Goal: Transaction & Acquisition: Purchase product/service

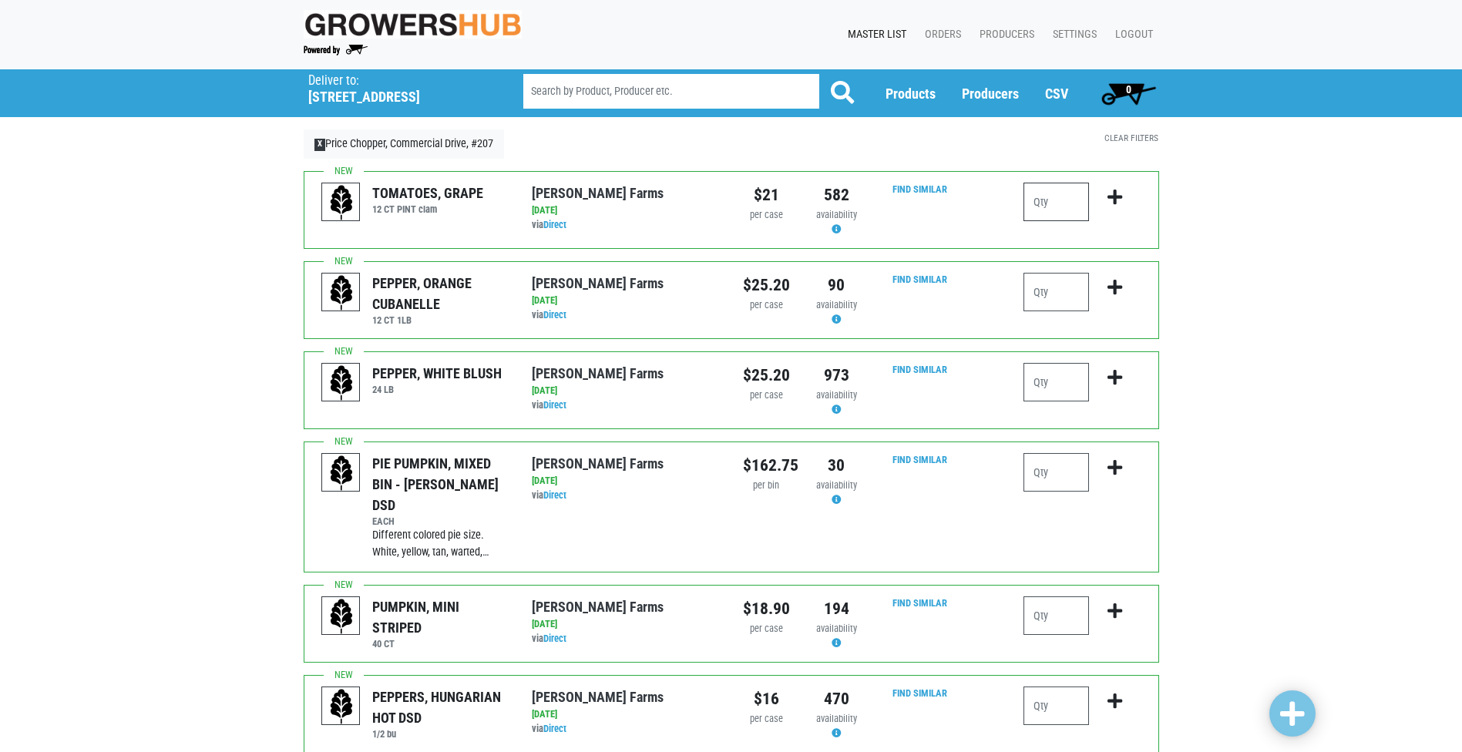
click at [1078, 210] on input "number" at bounding box center [1056, 202] width 66 height 39
type input "1"
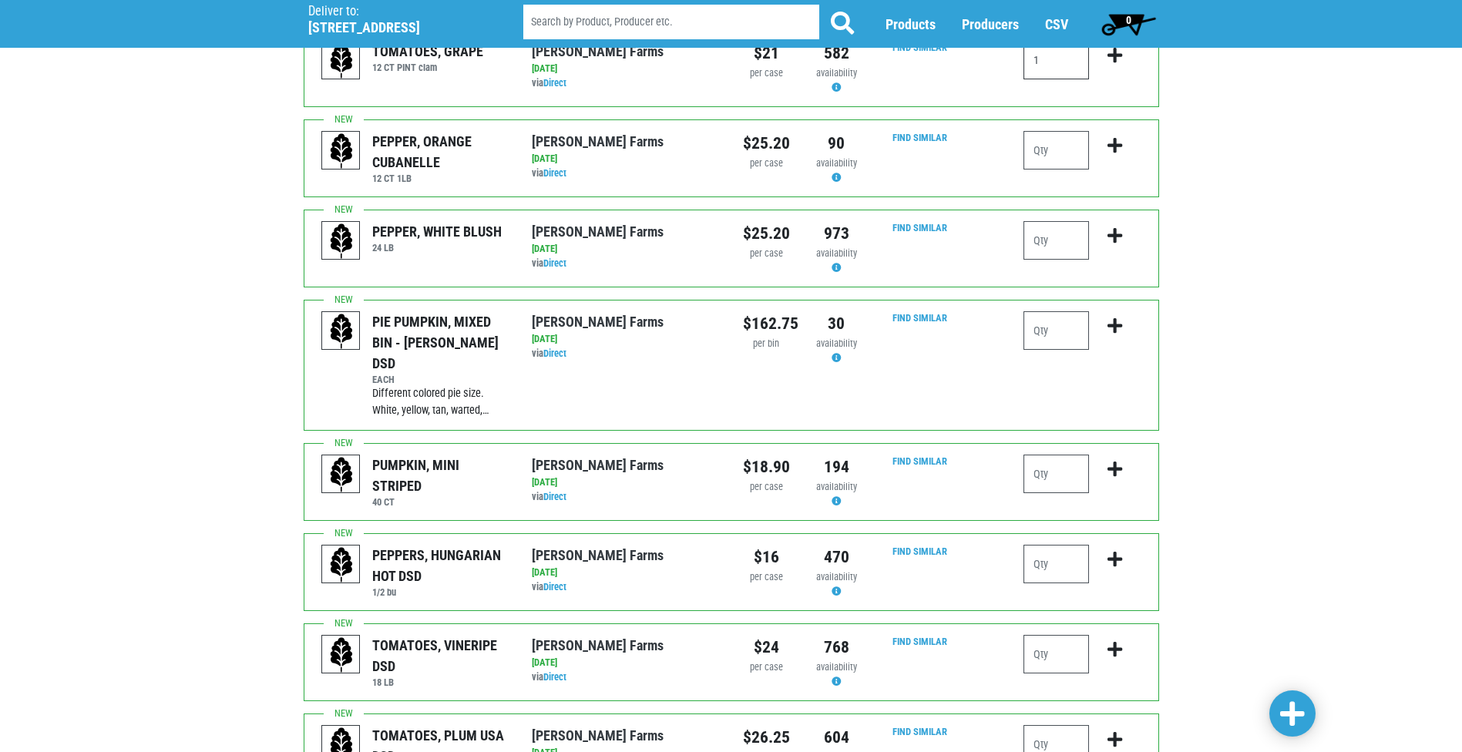
scroll to position [154, 0]
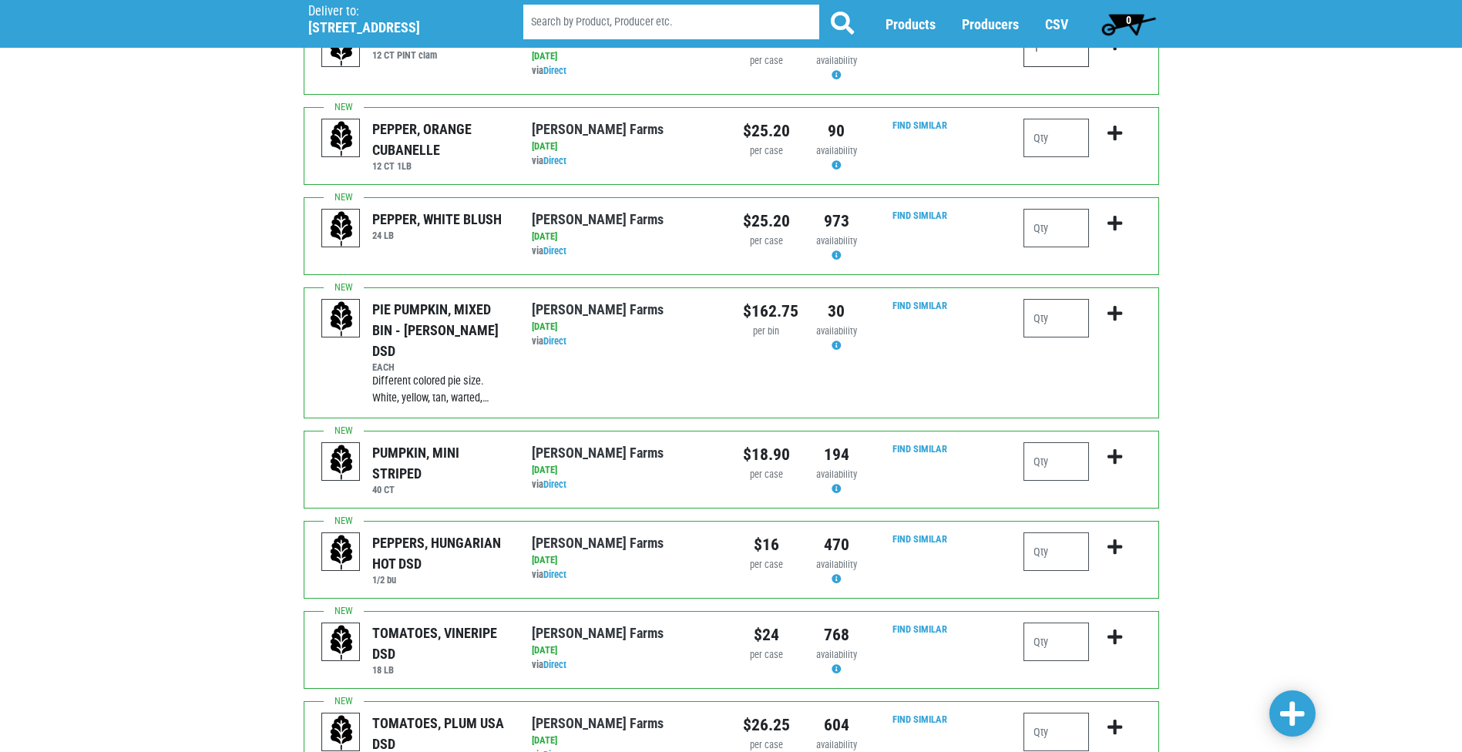
type input "1"
click at [1061, 623] on input "number" at bounding box center [1056, 642] width 66 height 39
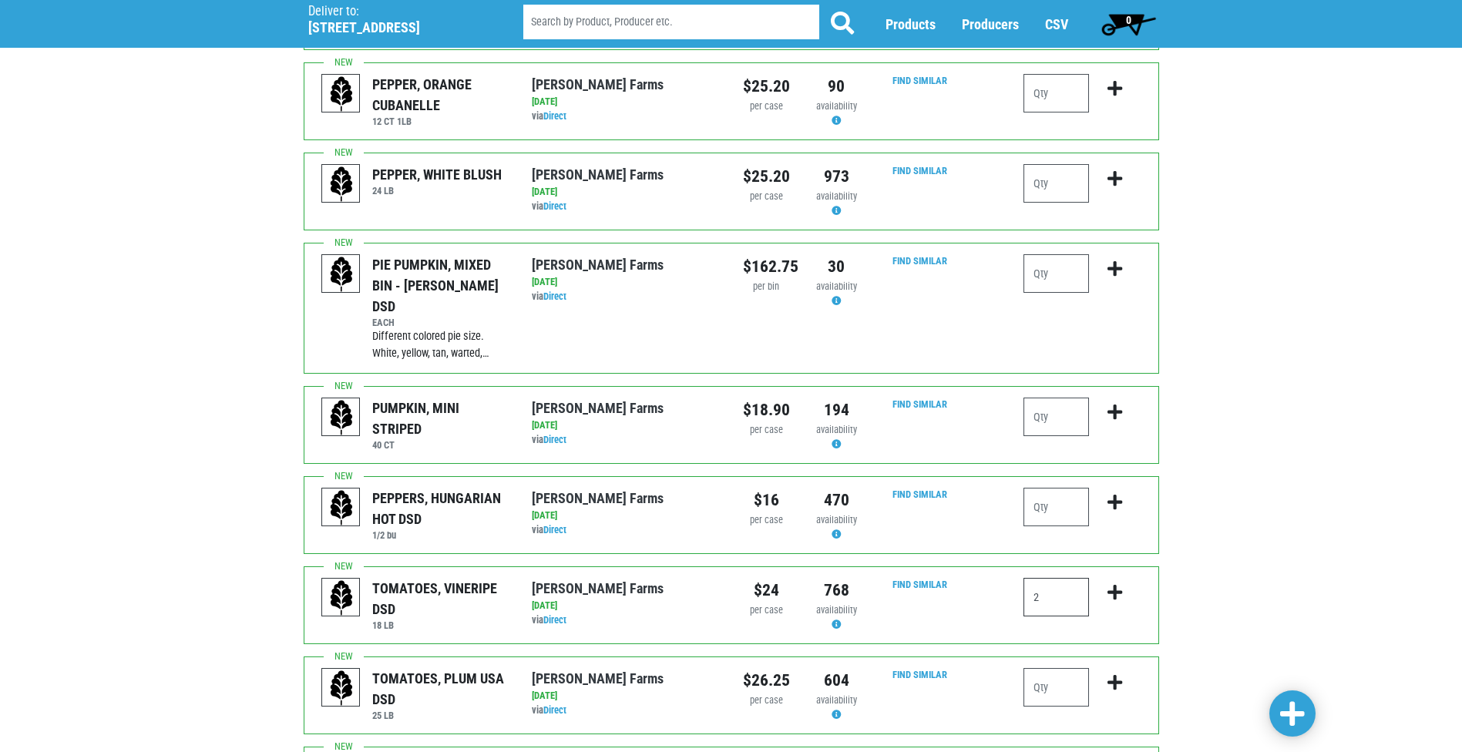
scroll to position [231, 0]
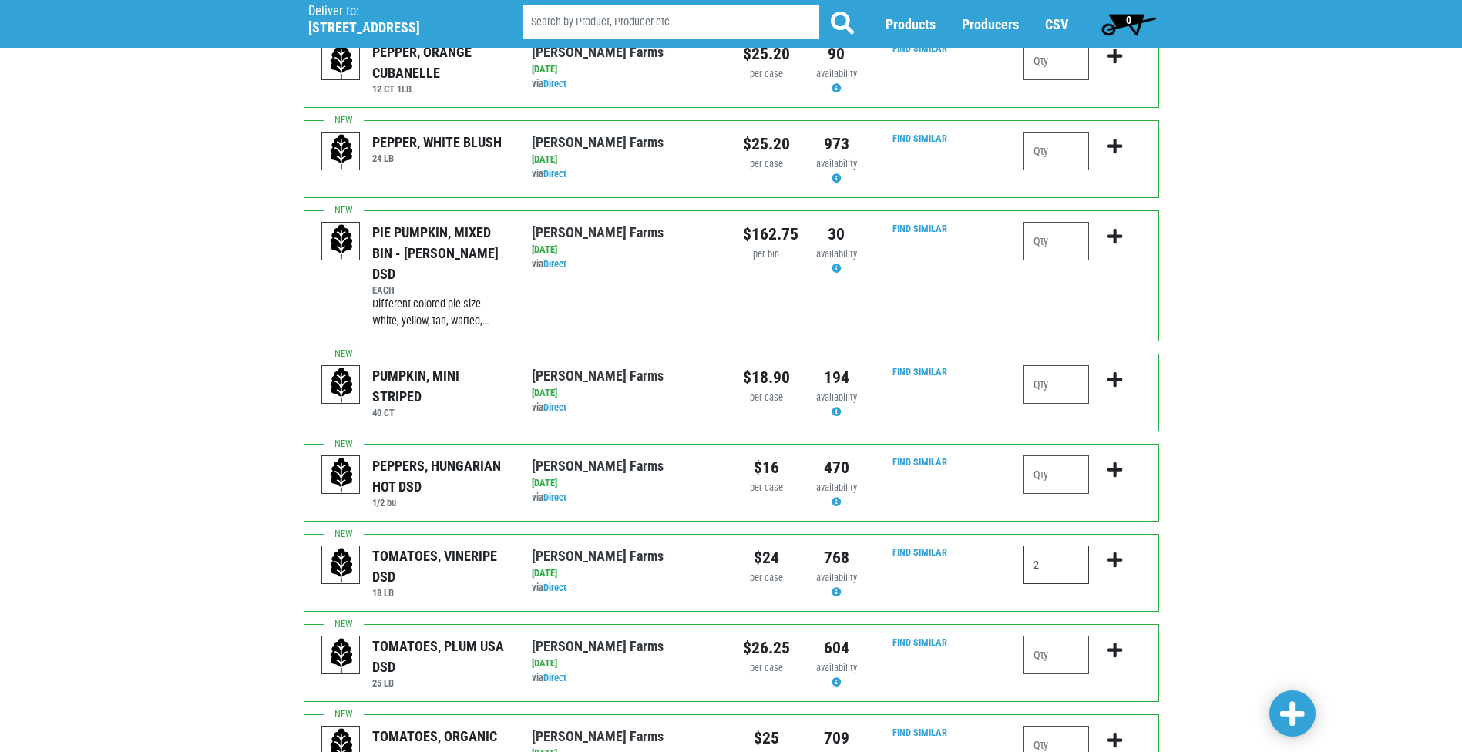
type input "2"
click at [1058, 636] on input "number" at bounding box center [1056, 655] width 66 height 39
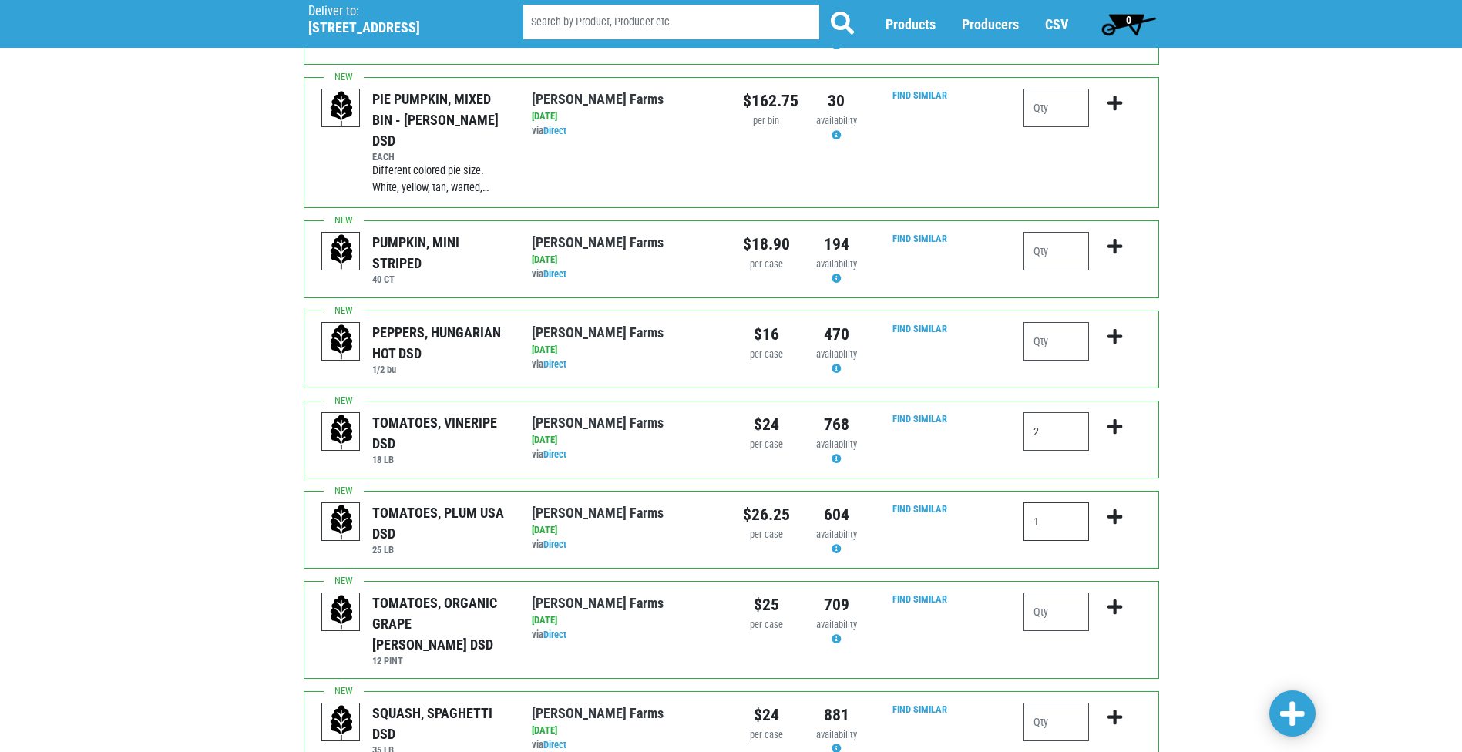
scroll to position [385, 0]
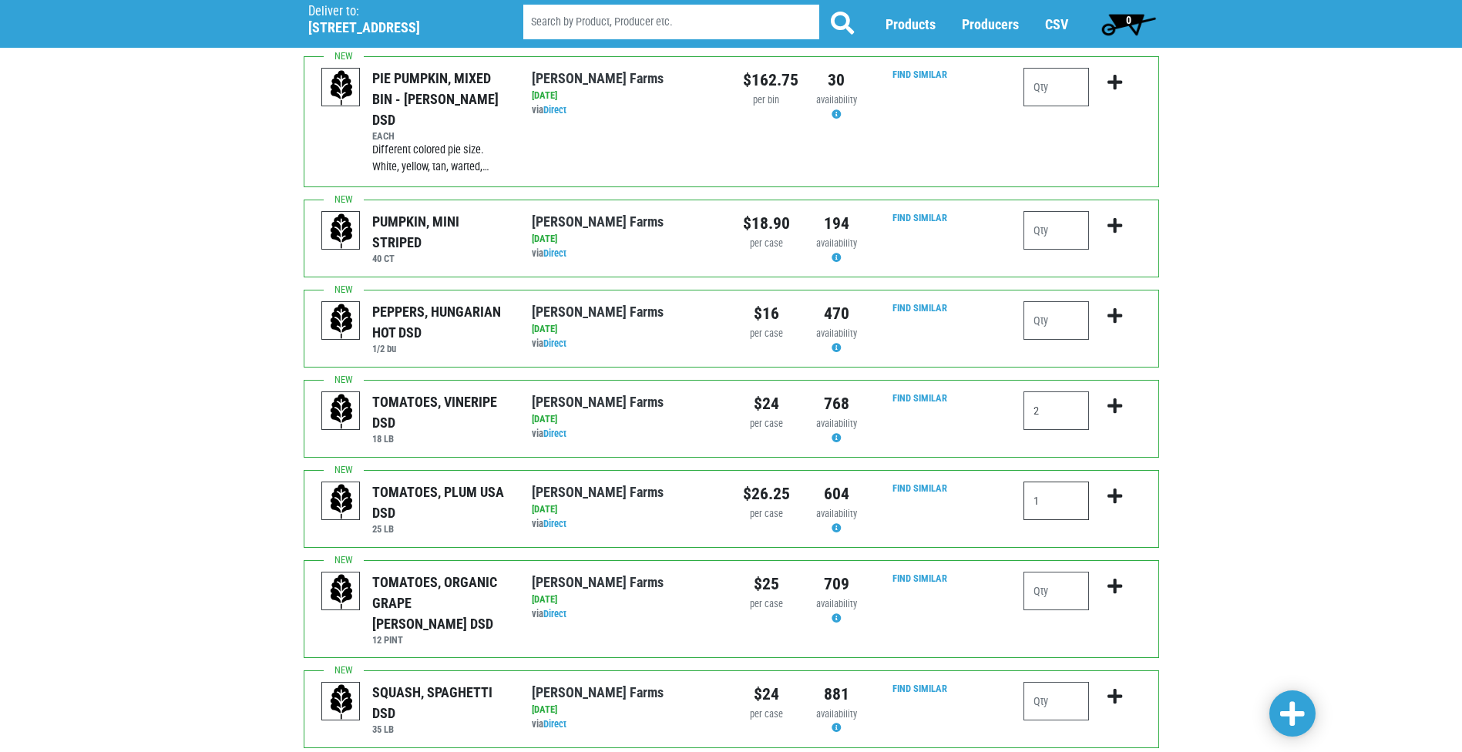
type input "1"
click at [1070, 572] on input "number" at bounding box center [1056, 591] width 66 height 39
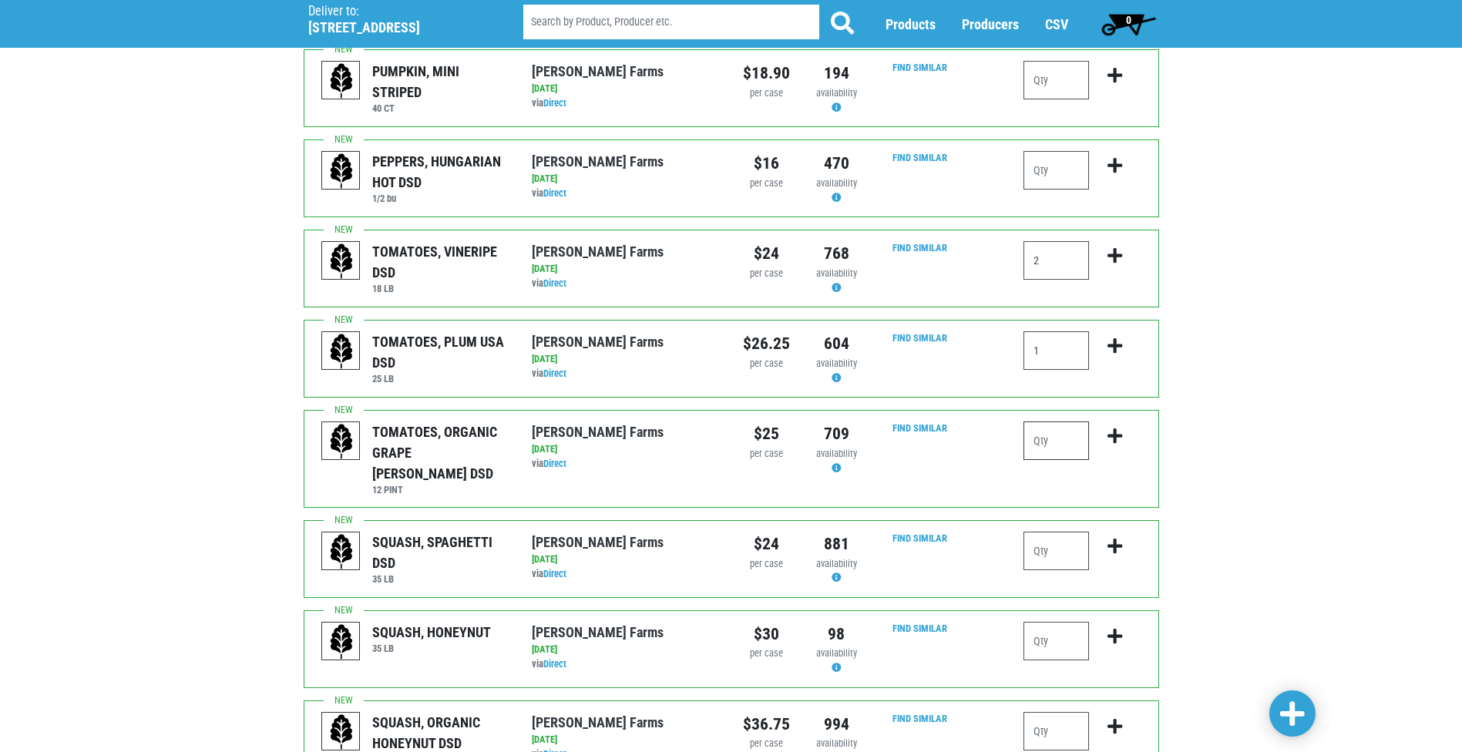
scroll to position [539, 0]
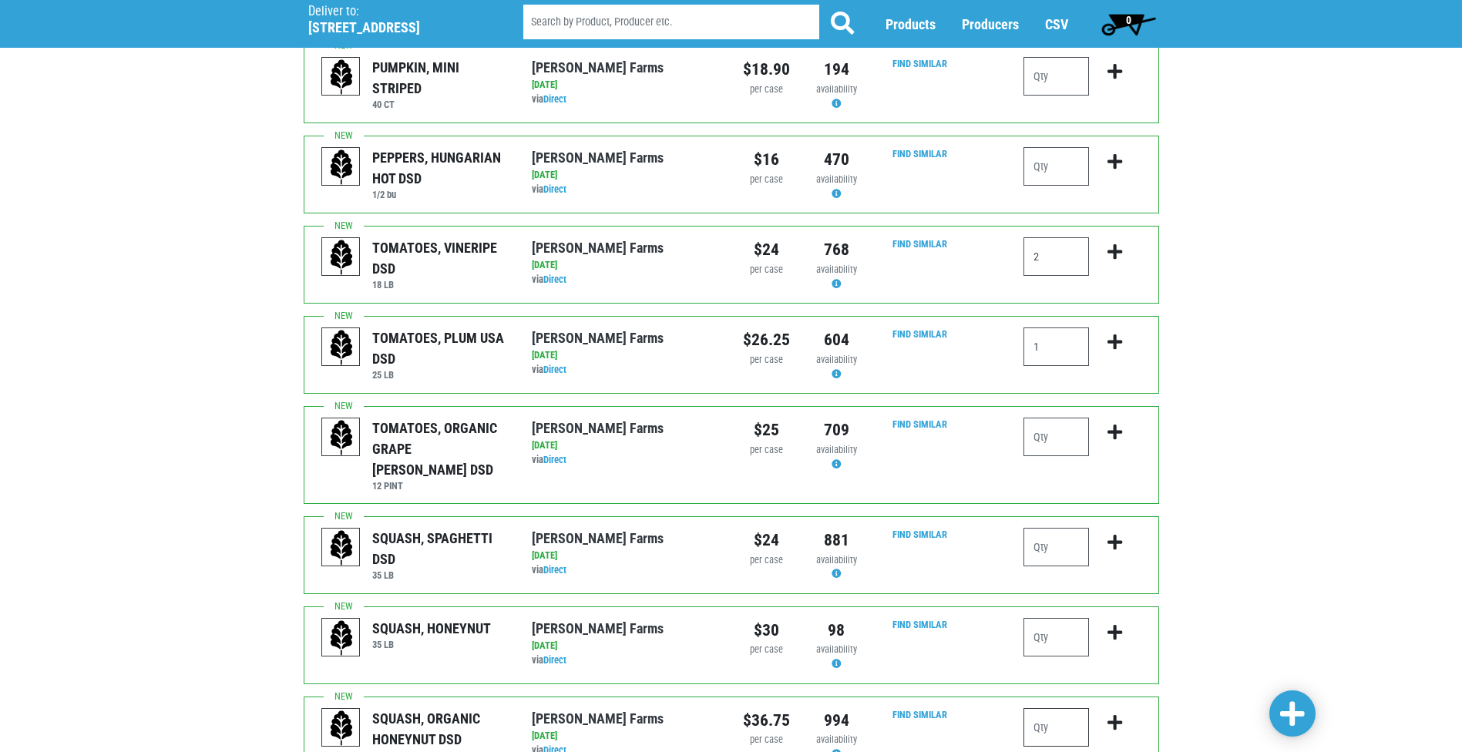
click at [1083, 708] on input "number" at bounding box center [1056, 727] width 66 height 39
type input "1"
click at [1053, 618] on input "number" at bounding box center [1056, 637] width 66 height 39
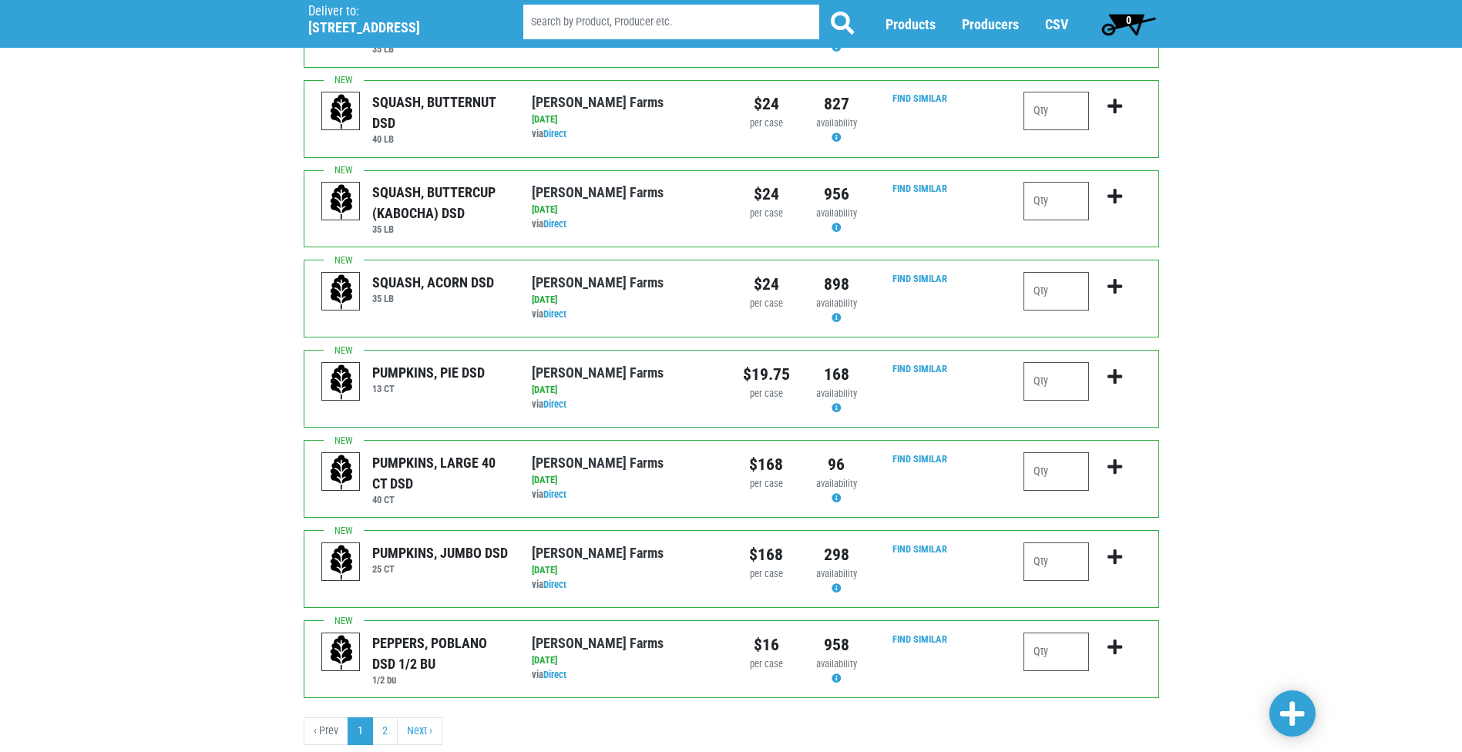
scroll to position [1339, 0]
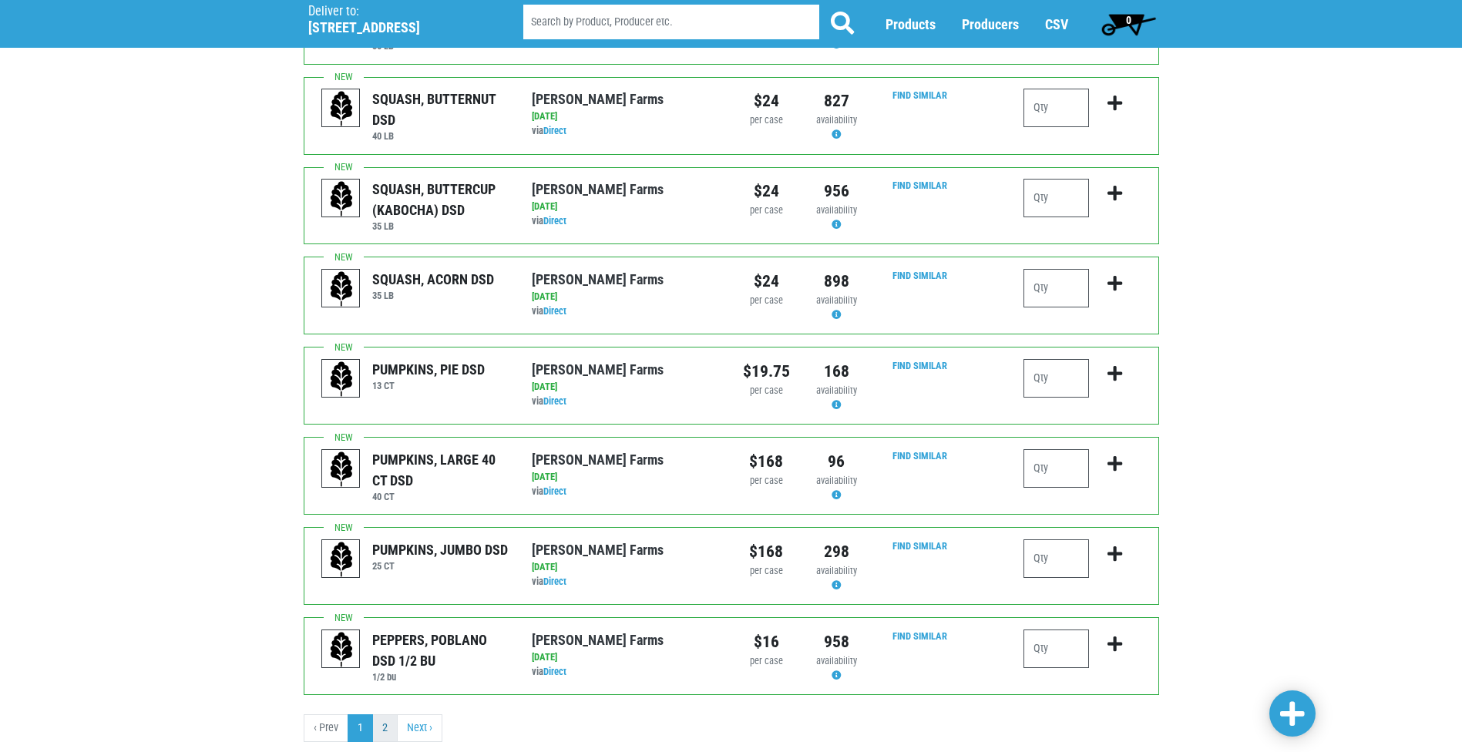
type input "1"
click at [386, 714] on link "2" at bounding box center [384, 728] width 25 height 28
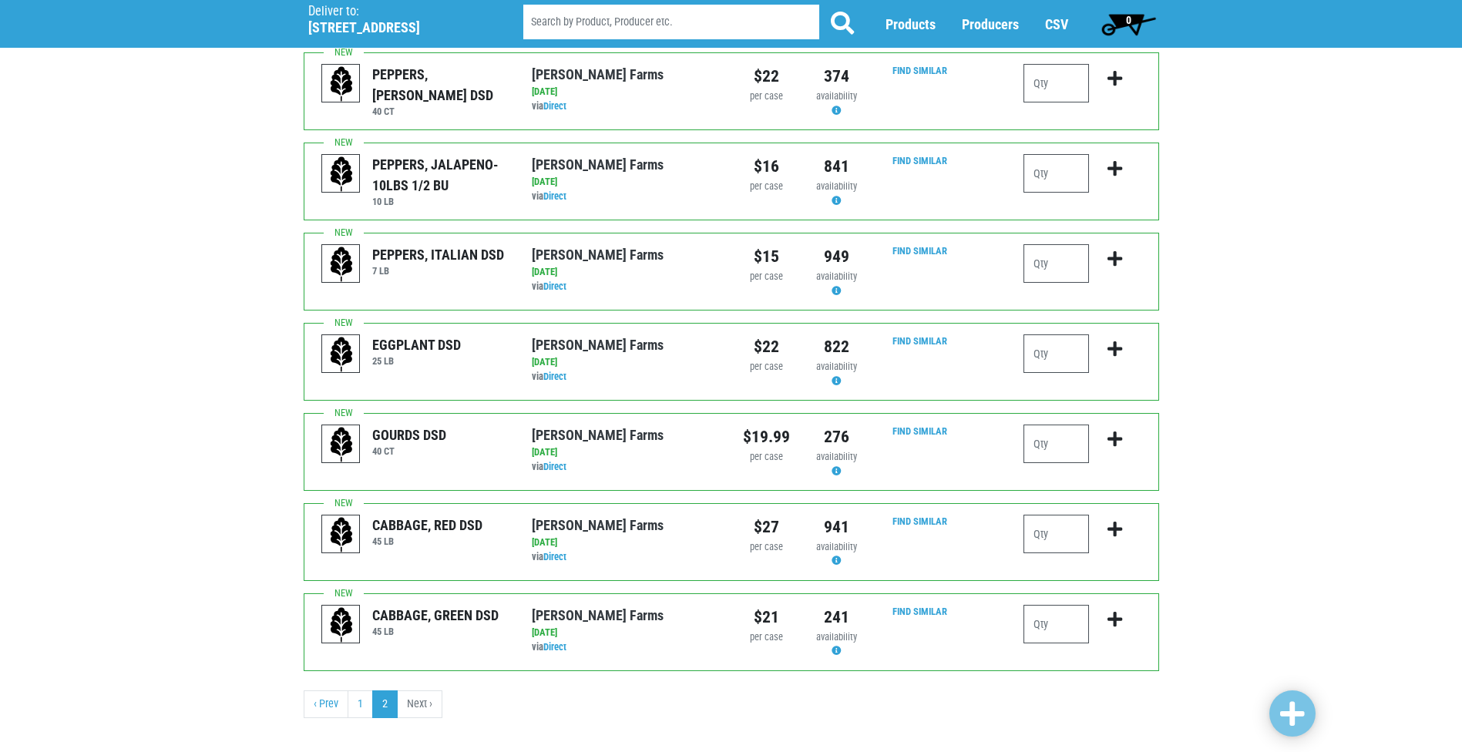
scroll to position [226, 0]
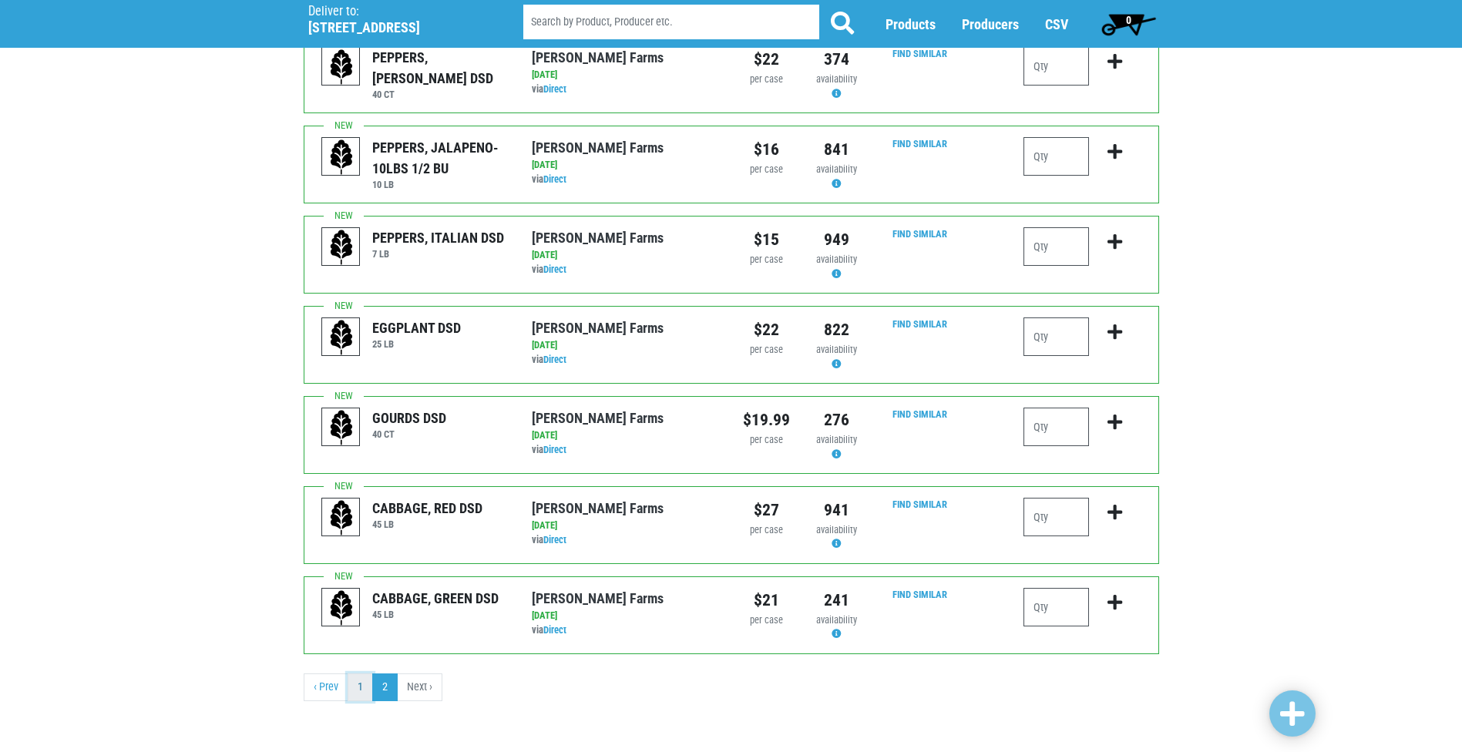
click at [370, 687] on link "1" at bounding box center [360, 688] width 25 height 28
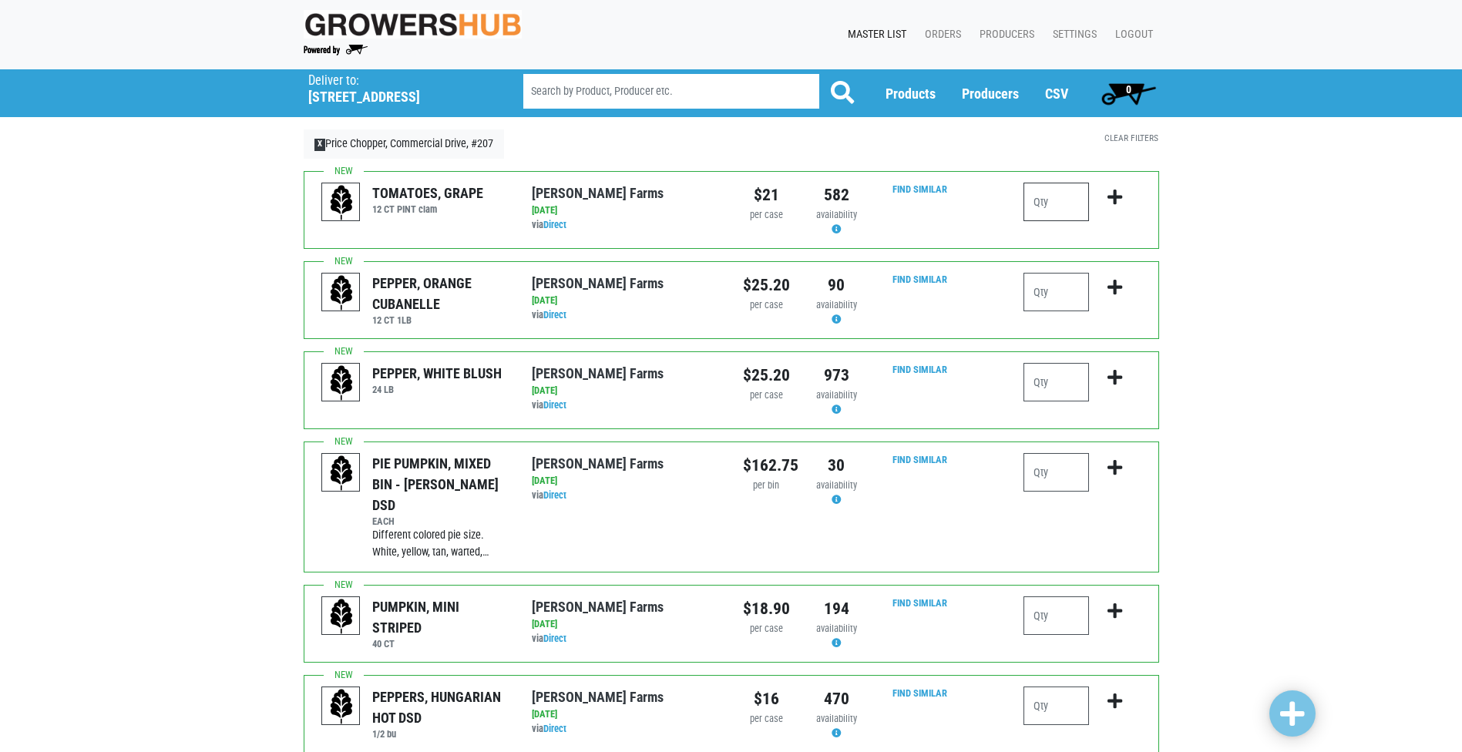
click at [1088, 199] on input "number" at bounding box center [1056, 202] width 66 height 39
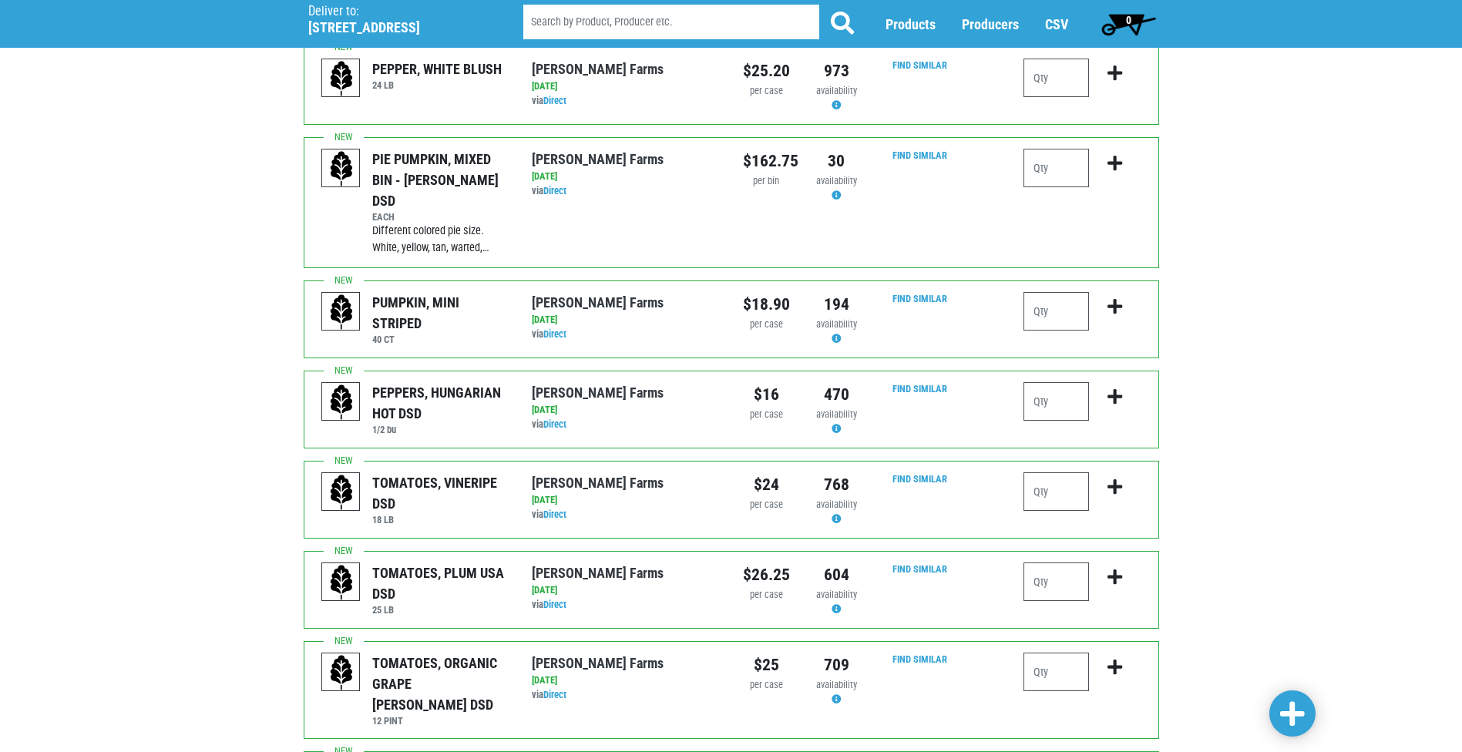
scroll to position [308, 0]
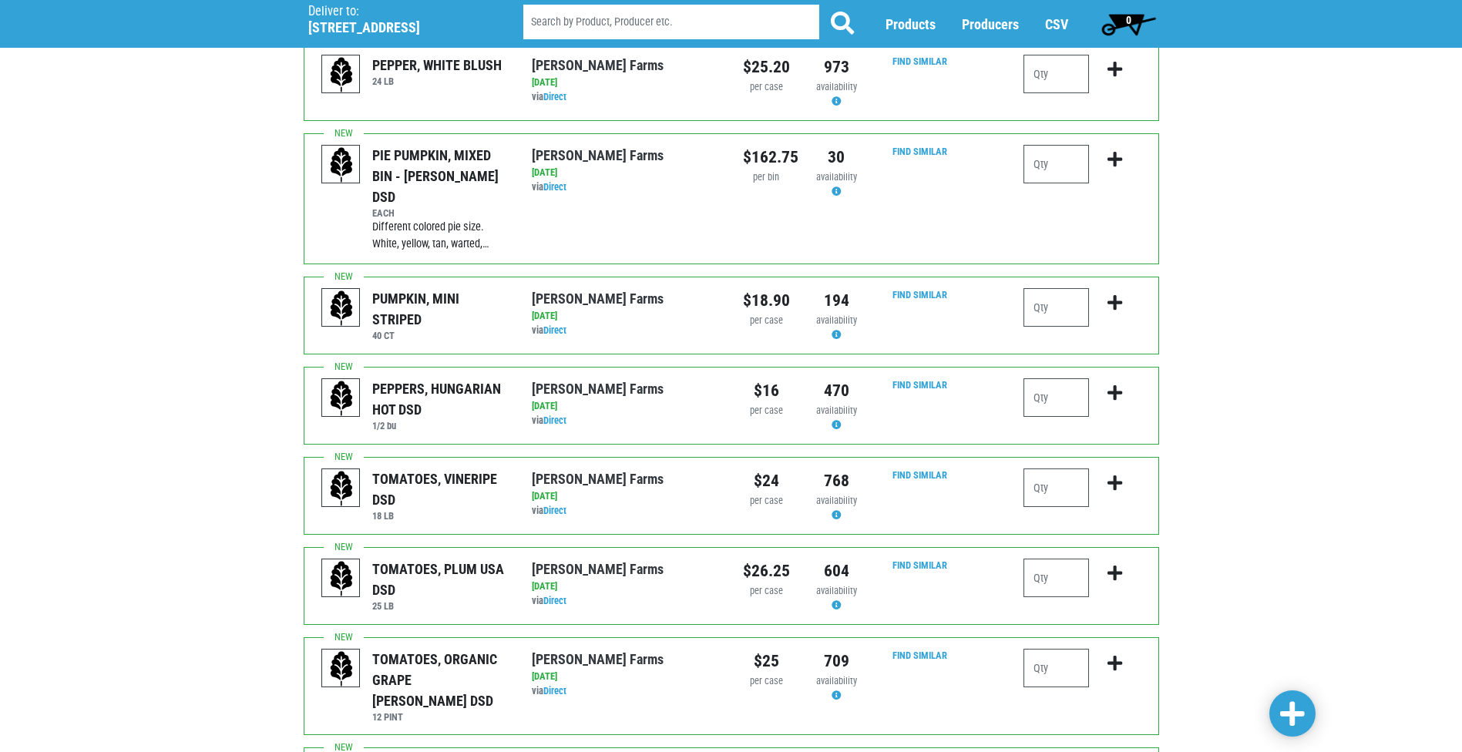
type input "1"
click at [1050, 297] on input "number" at bounding box center [1056, 307] width 66 height 39
type input "1"
click at [1060, 469] on input "number" at bounding box center [1056, 488] width 66 height 39
type input "2"
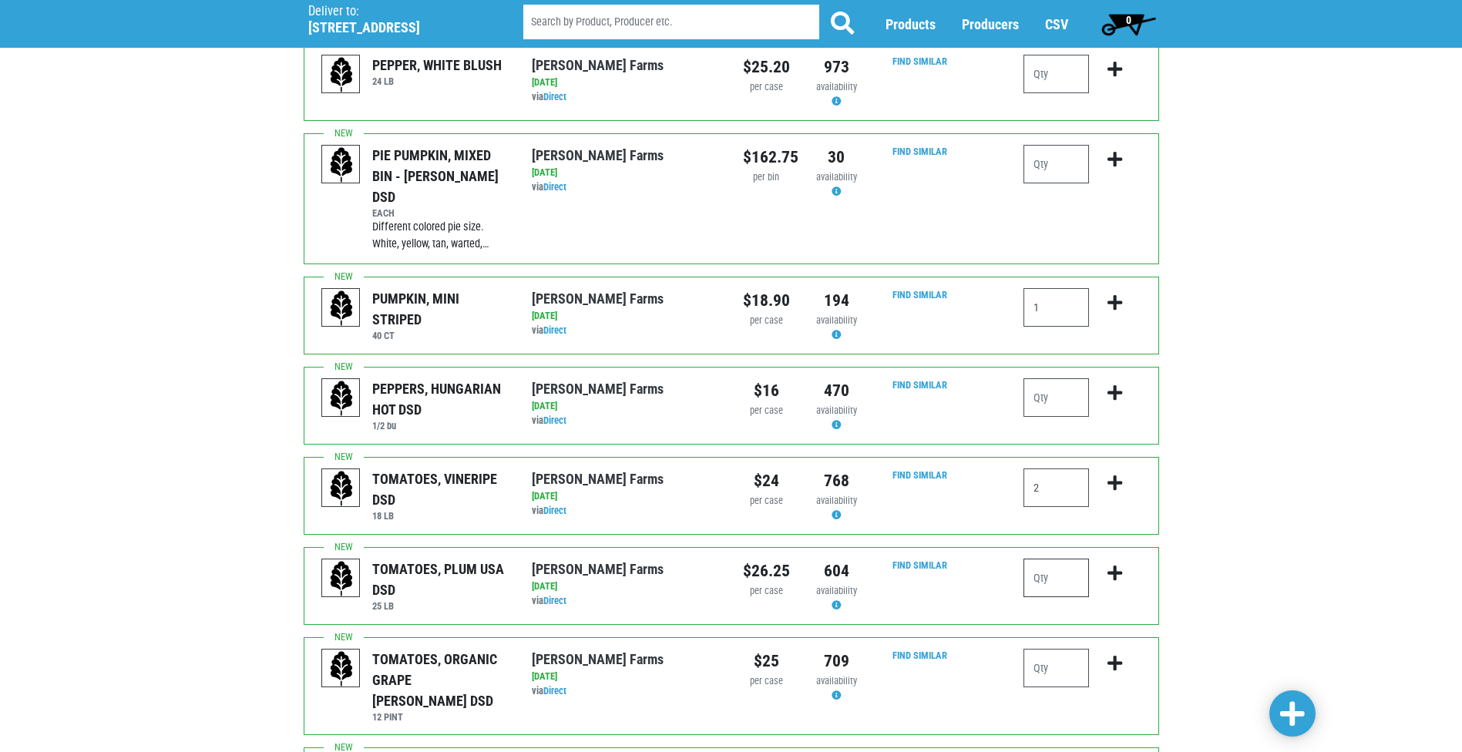
click at [1067, 561] on input "number" at bounding box center [1056, 578] width 66 height 39
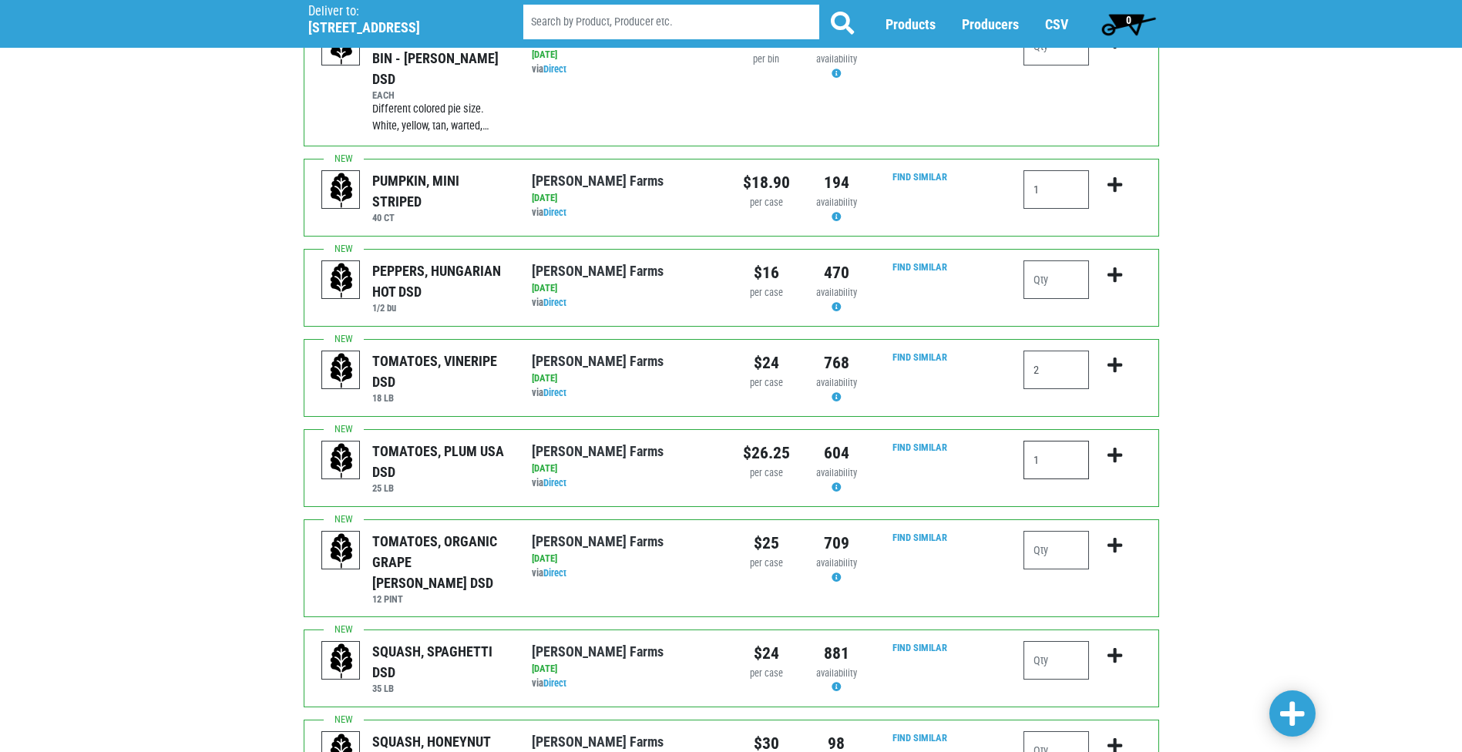
scroll to position [462, 0]
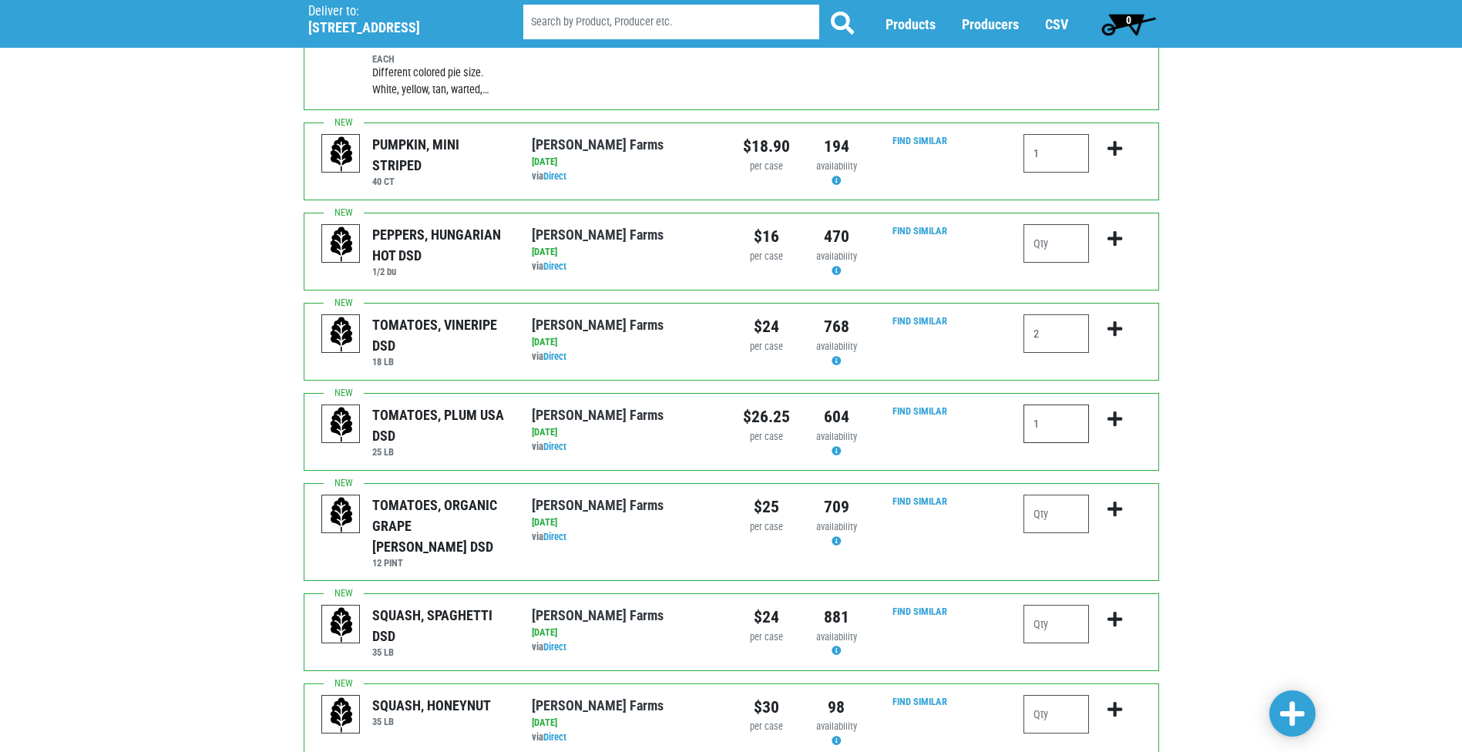
type input "1"
click at [1065, 695] on input "number" at bounding box center [1056, 714] width 66 height 39
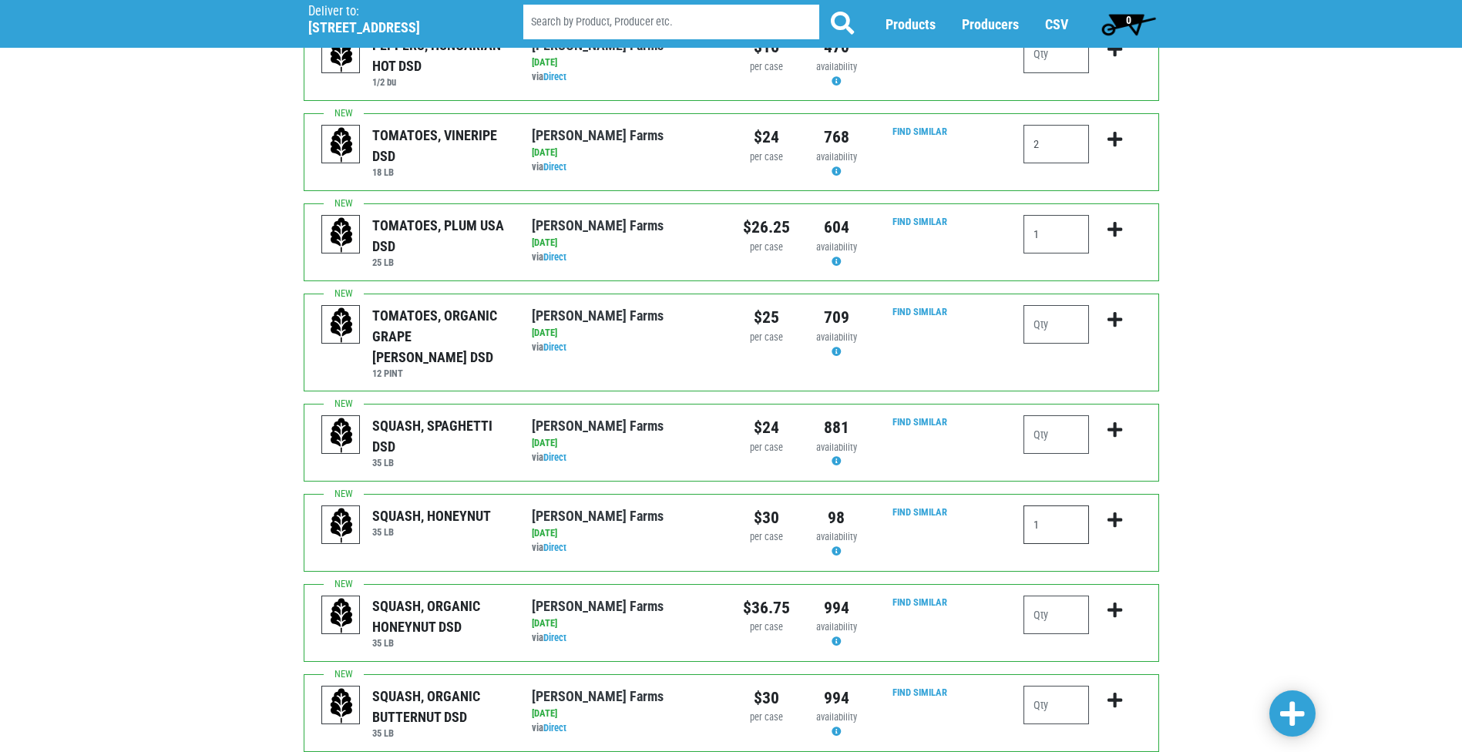
scroll to position [694, 0]
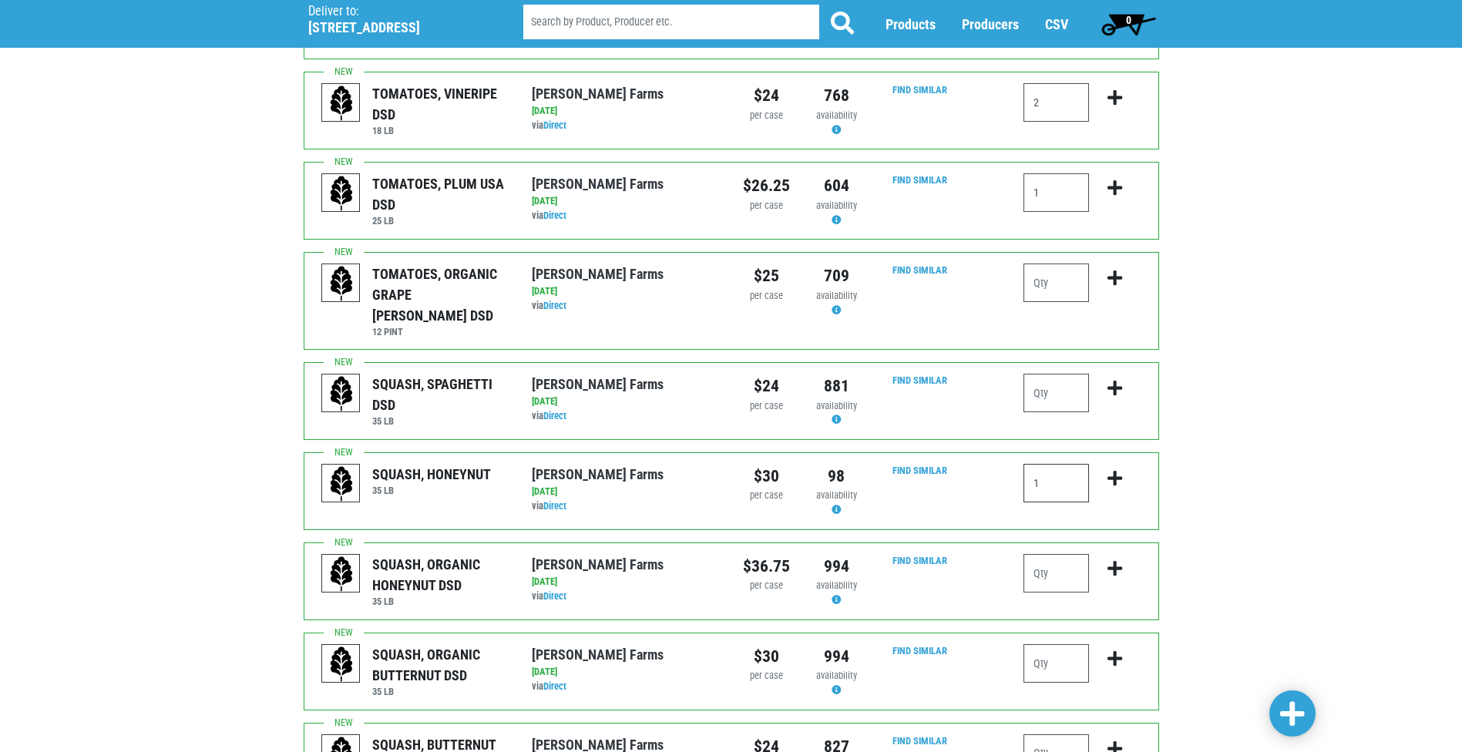
type input "1"
click at [1029, 554] on input "number" at bounding box center [1056, 573] width 66 height 39
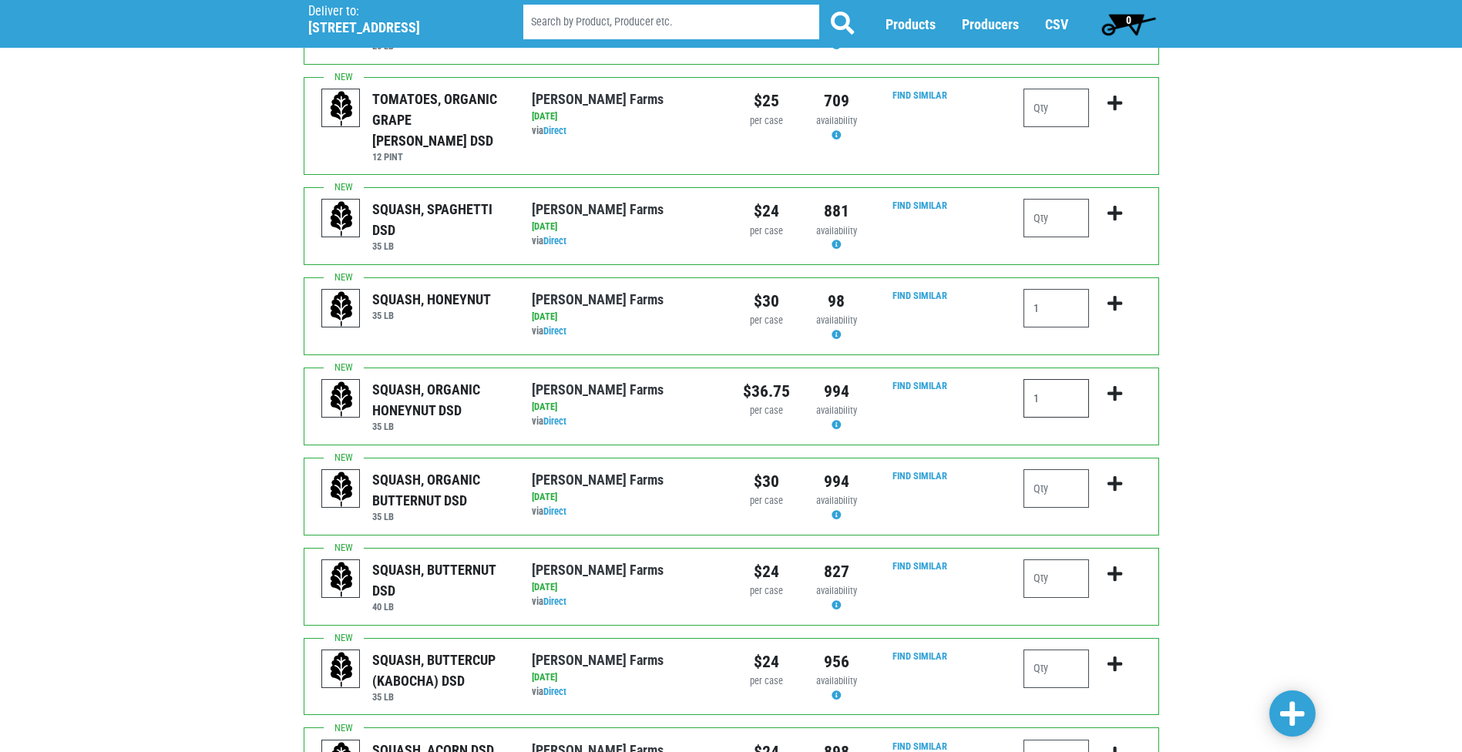
scroll to position [925, 0]
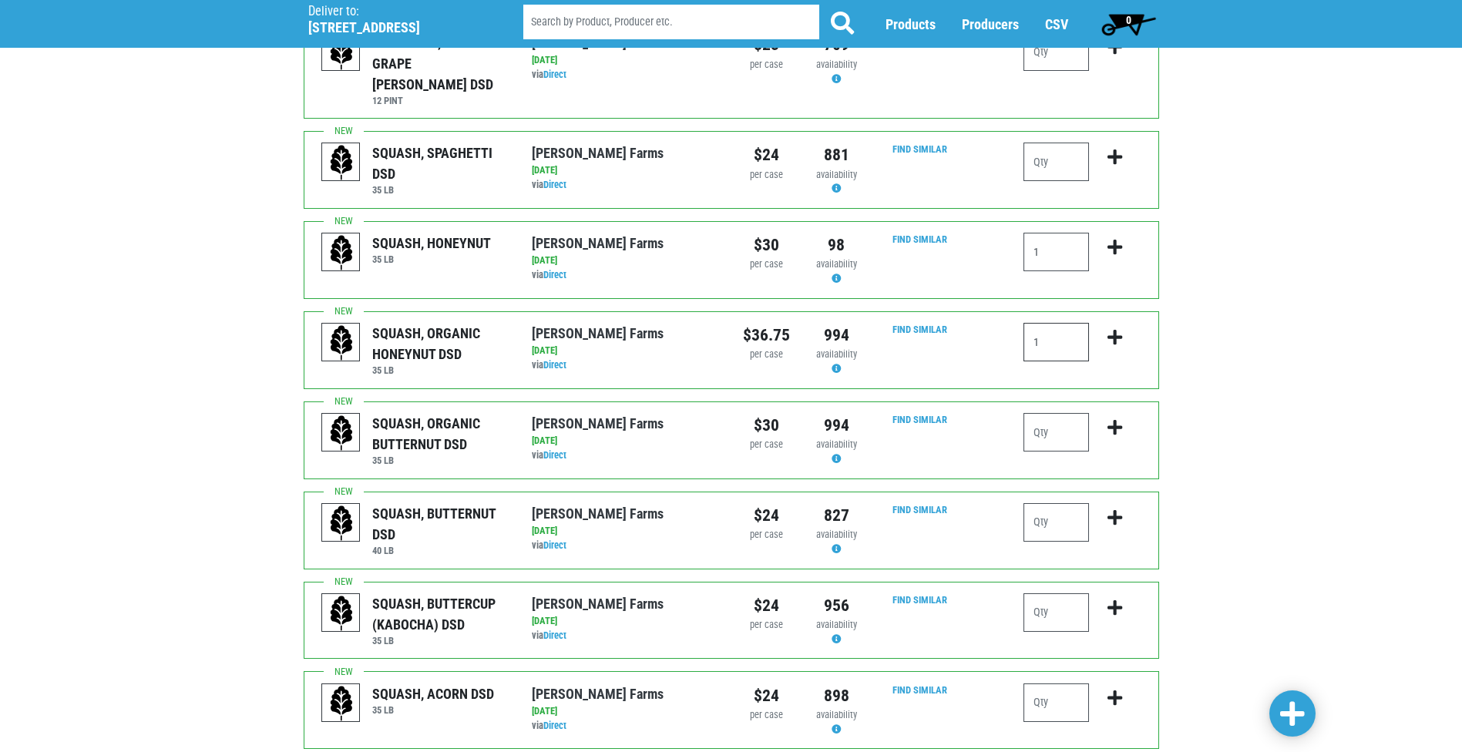
type input "1"
click at [1068, 503] on input "number" at bounding box center [1056, 522] width 66 height 39
type input "1"
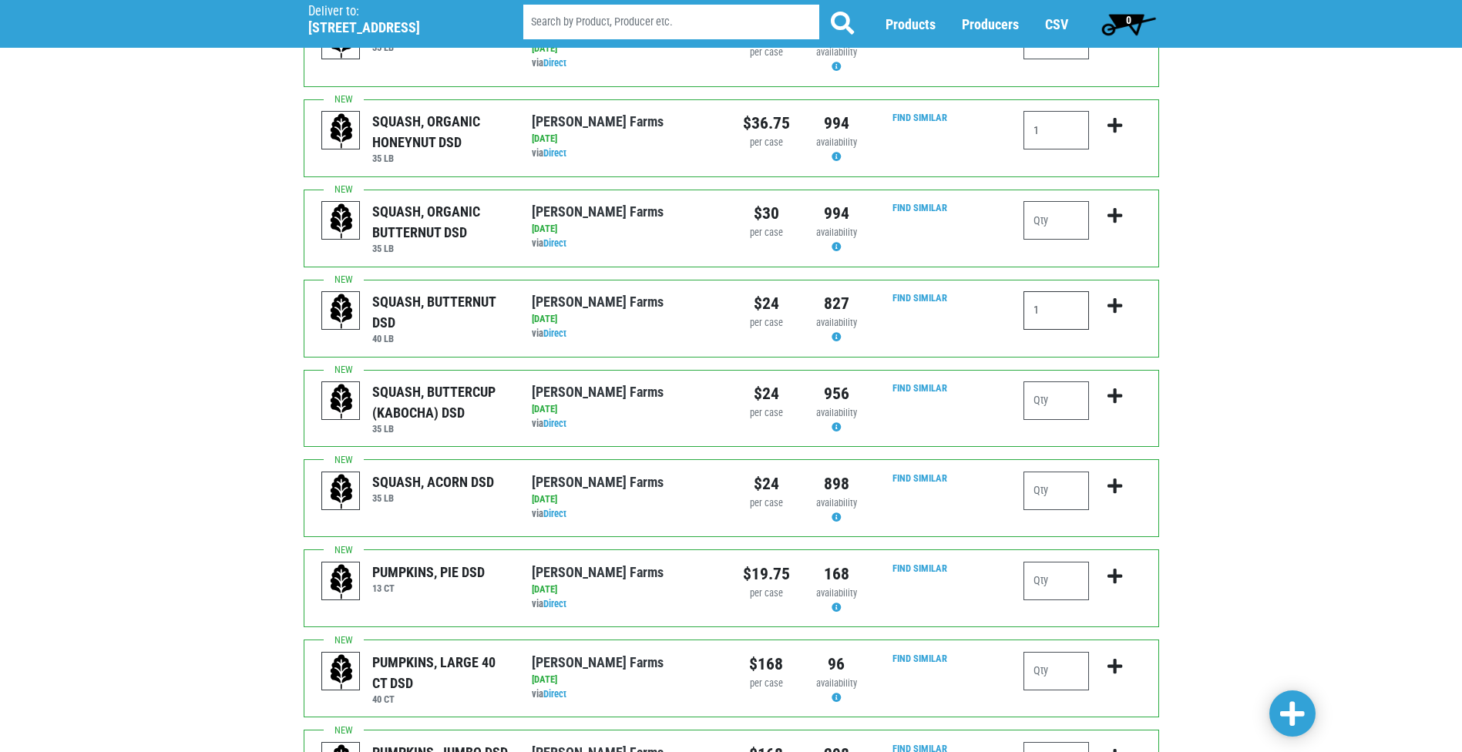
scroll to position [1108, 0]
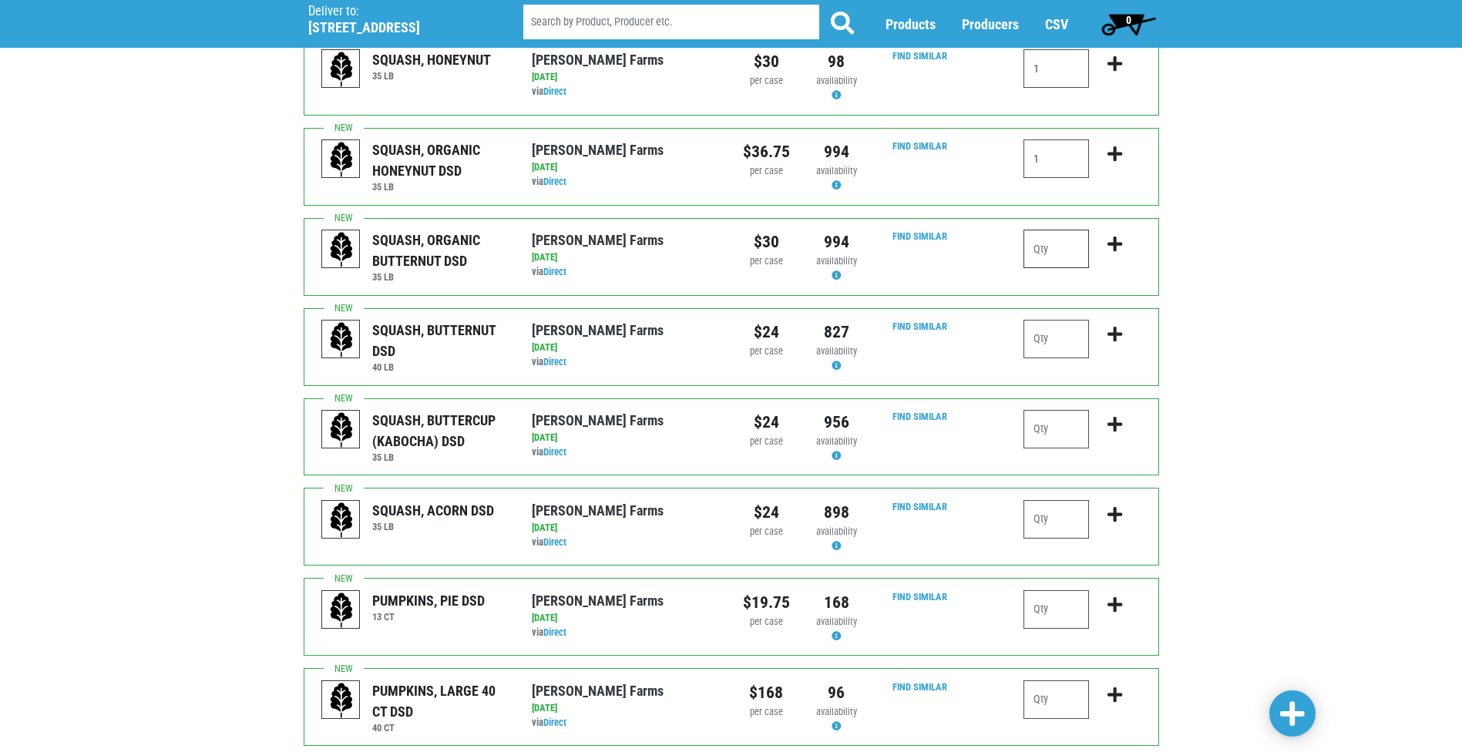
click at [1064, 230] on input "number" at bounding box center [1056, 249] width 66 height 39
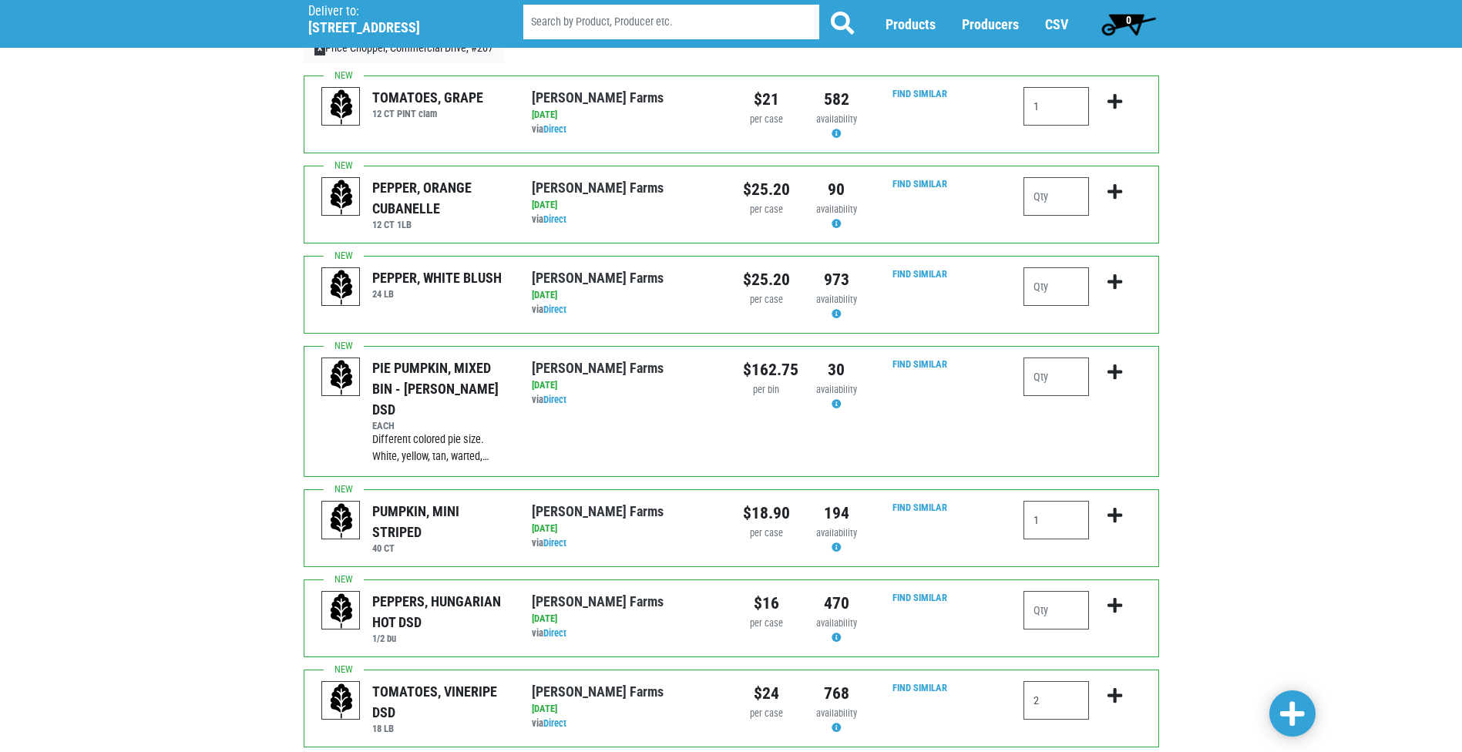
scroll to position [29, 0]
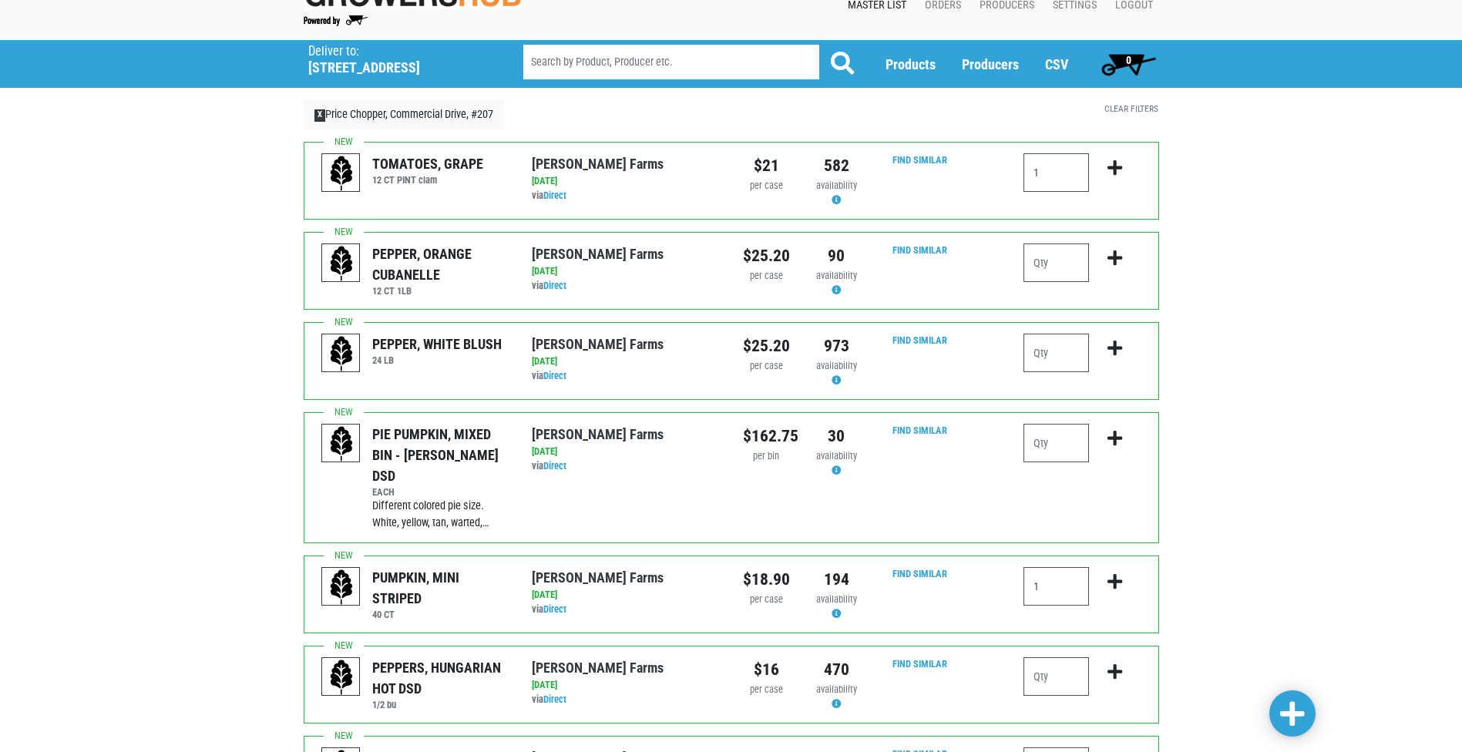
type input "1"
click at [1292, 728] on span at bounding box center [1292, 715] width 25 height 32
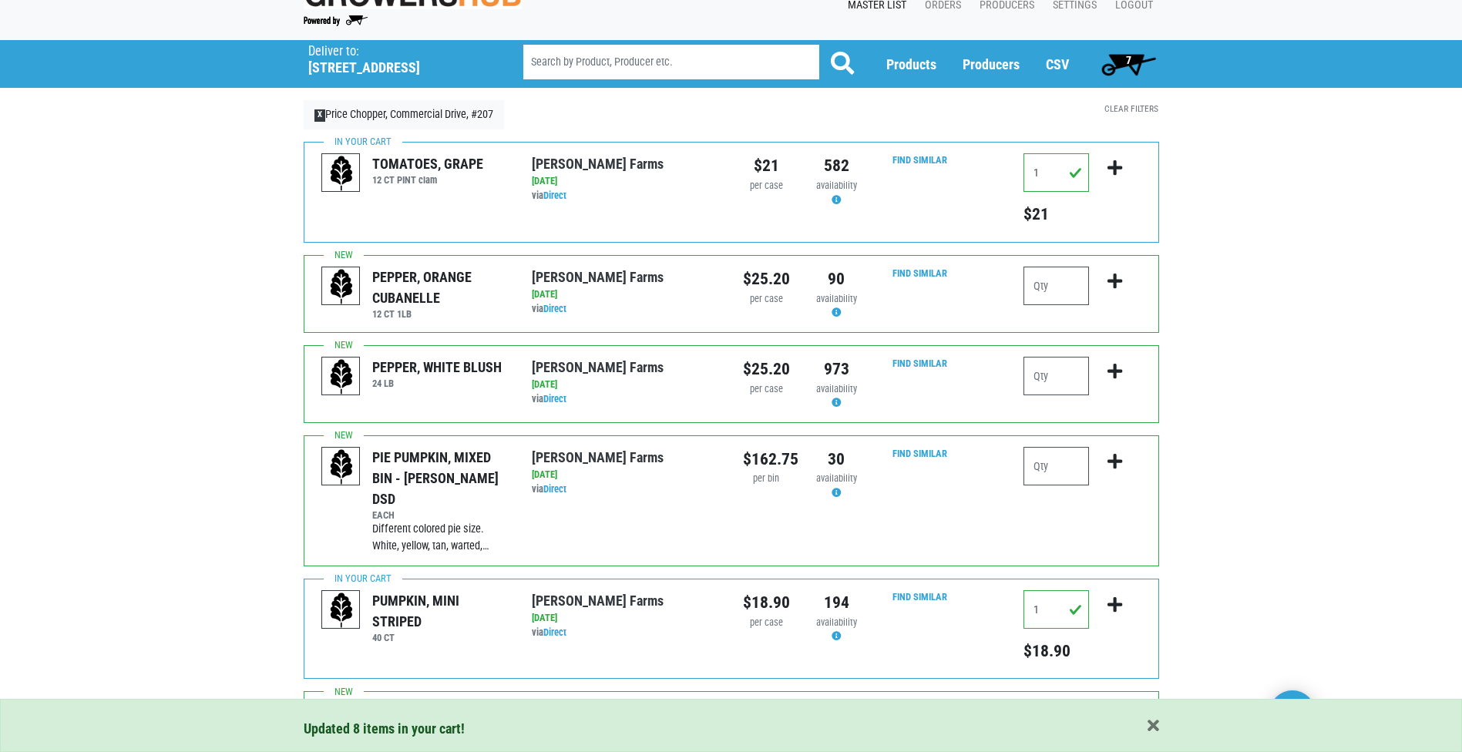
click at [1147, 59] on span "7" at bounding box center [1128, 64] width 69 height 31
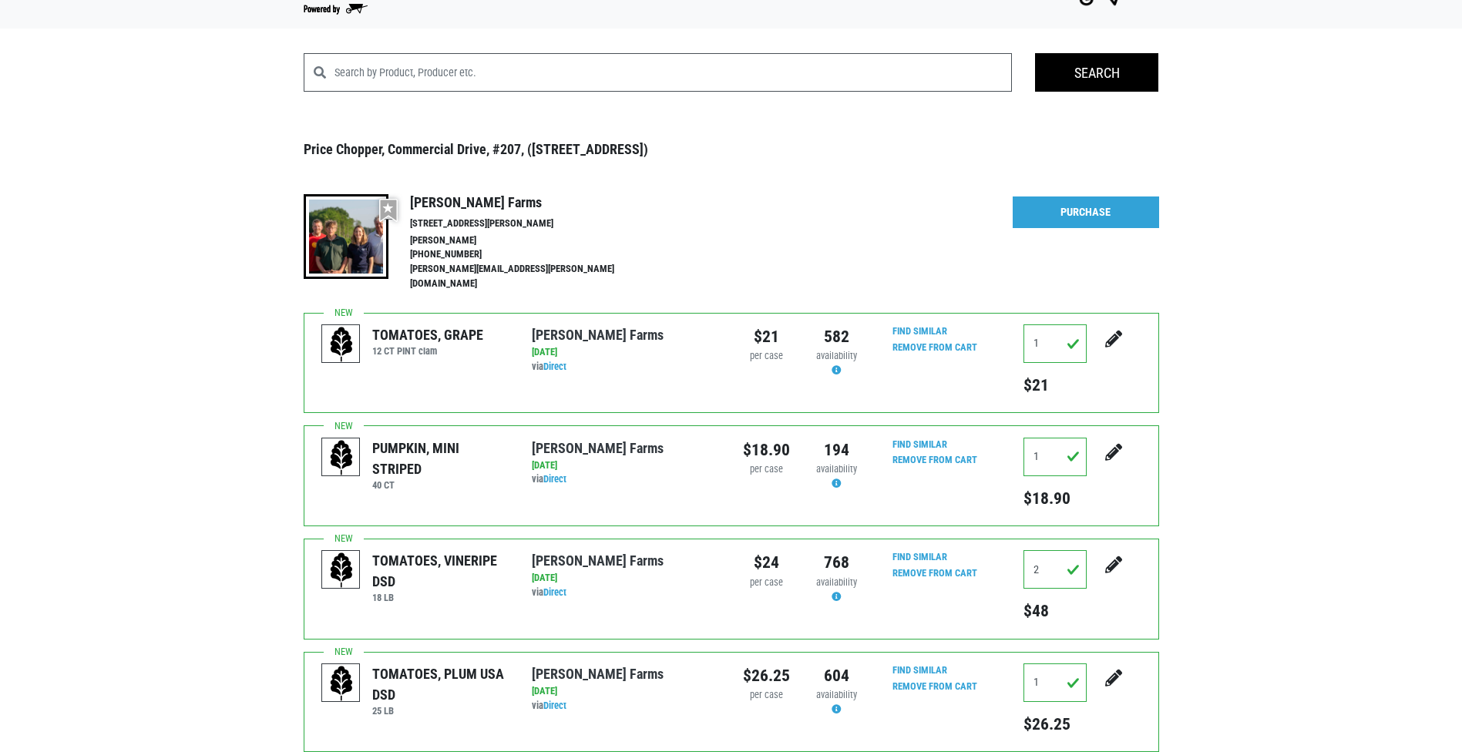
scroll to position [40, 0]
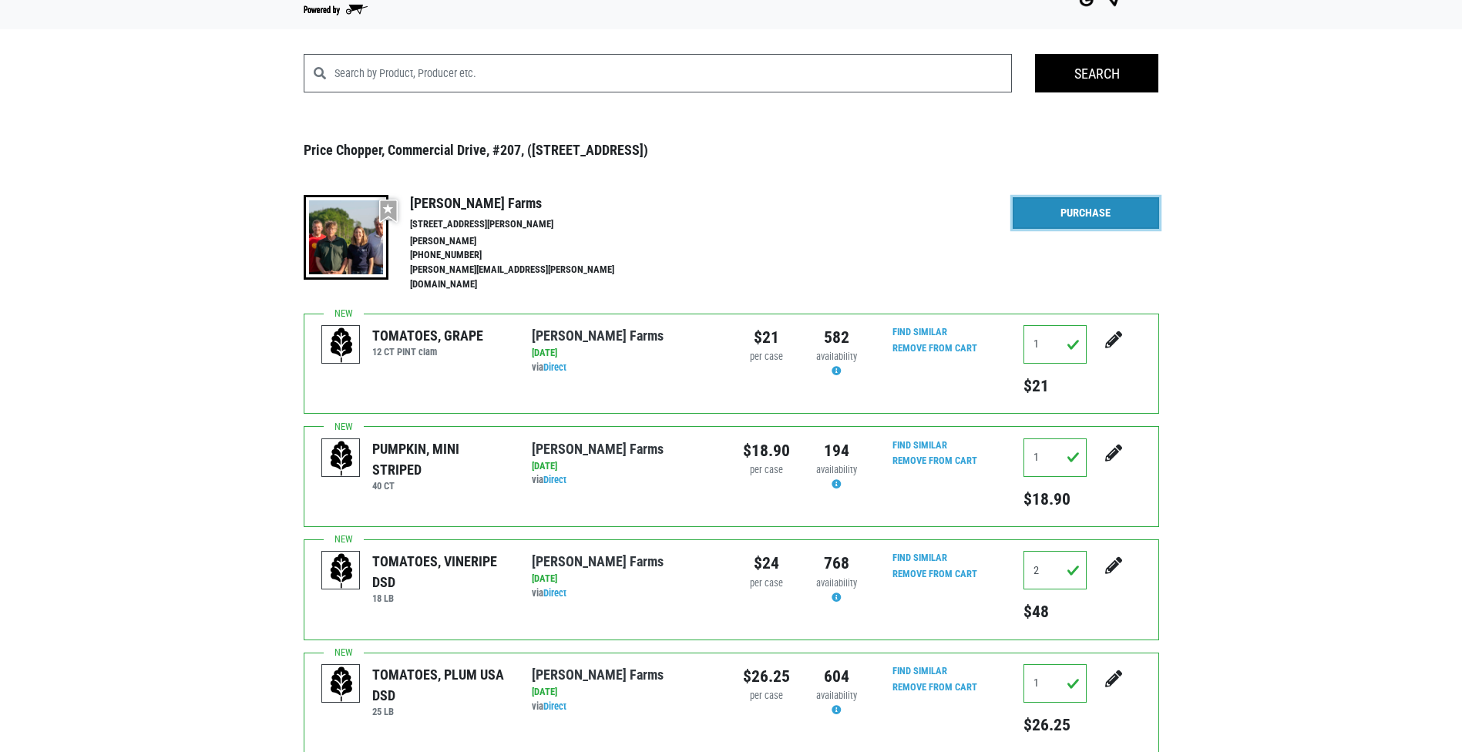
click at [1112, 200] on link "Purchase" at bounding box center [1086, 213] width 146 height 32
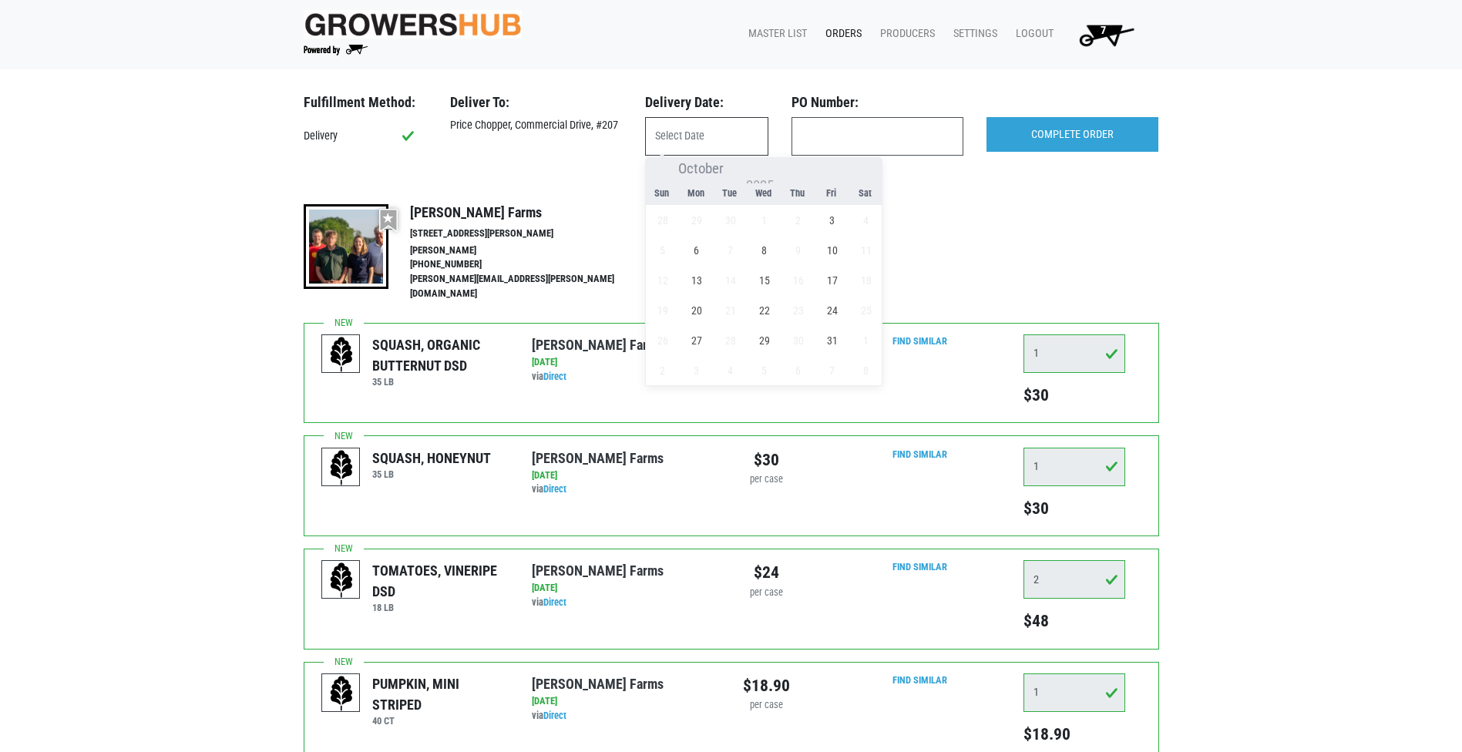
click at [717, 135] on input "text" at bounding box center [706, 136] width 123 height 39
click at [845, 223] on span "3" at bounding box center [832, 220] width 30 height 30
type input "2025-10-03"
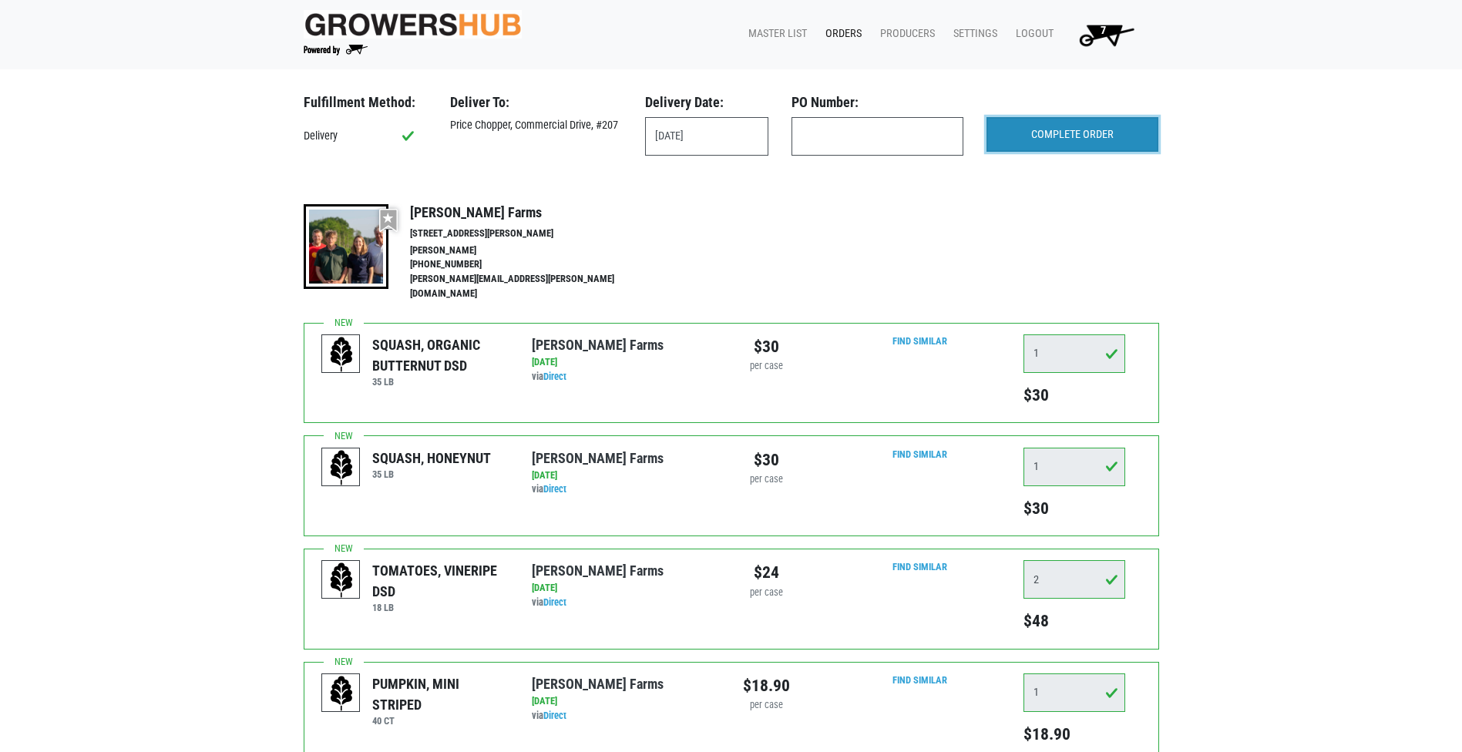
click at [1046, 137] on input "COMPLETE ORDER" at bounding box center [1072, 134] width 172 height 35
